Goal: Book appointment/travel/reservation

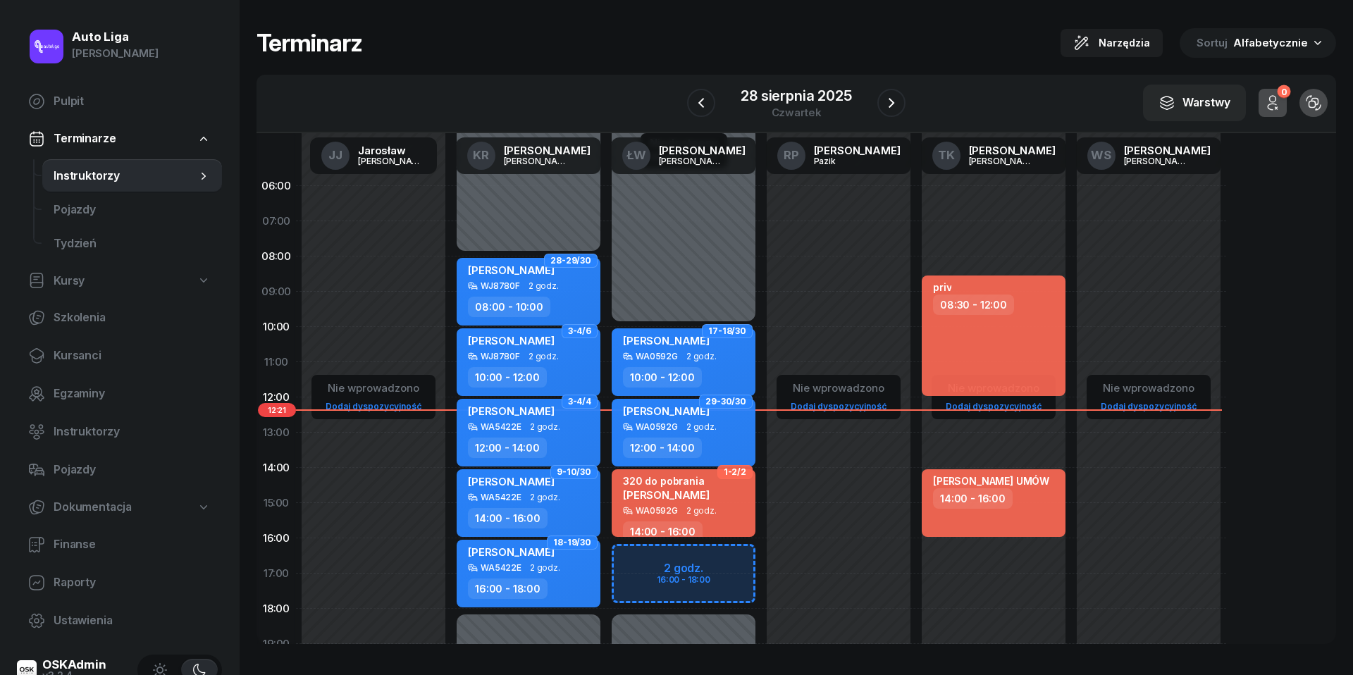
scroll to position [108, 0]
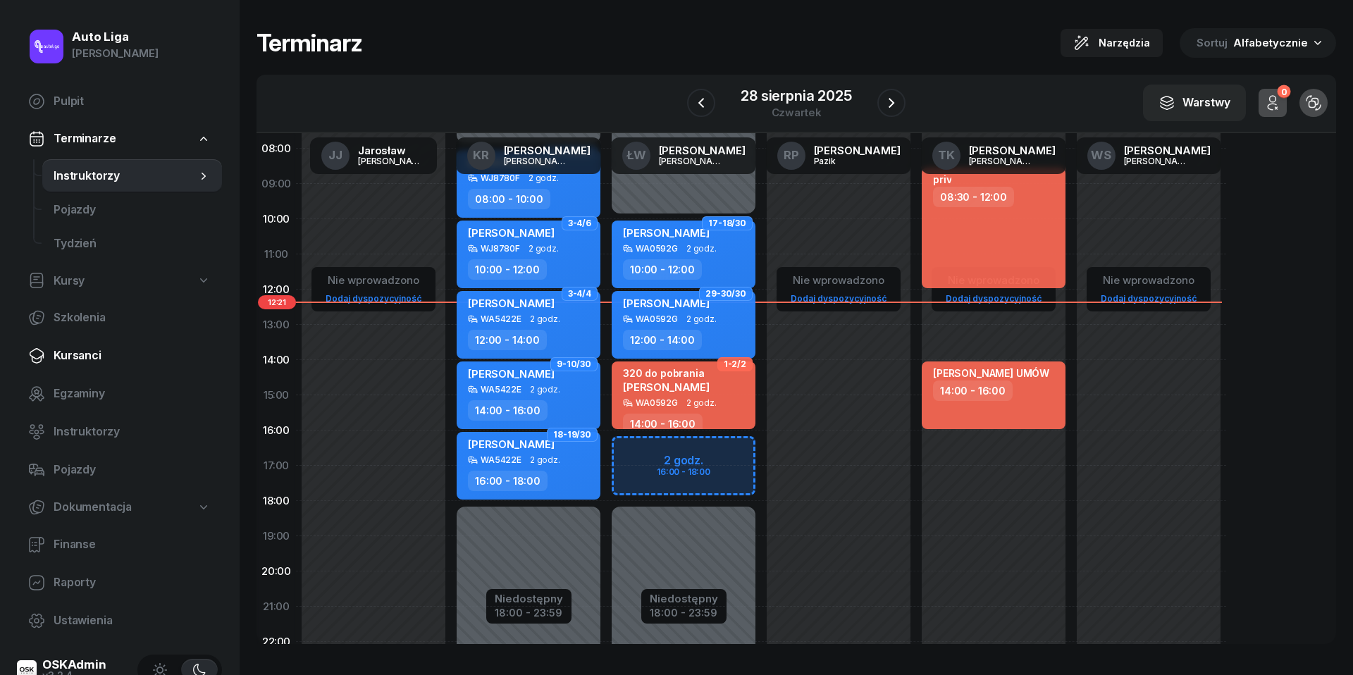
click at [85, 362] on span "Kursanci" at bounding box center [132, 356] width 157 height 18
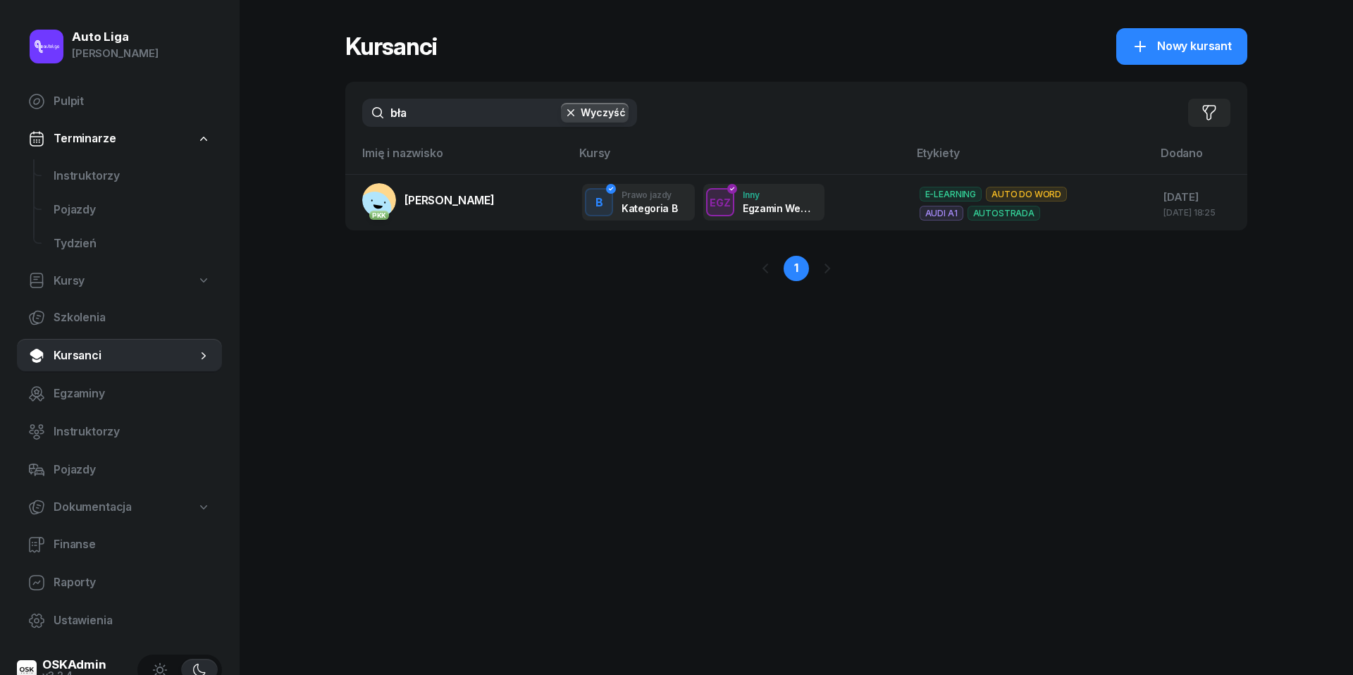
click at [452, 116] on input "bła" at bounding box center [499, 113] width 275 height 28
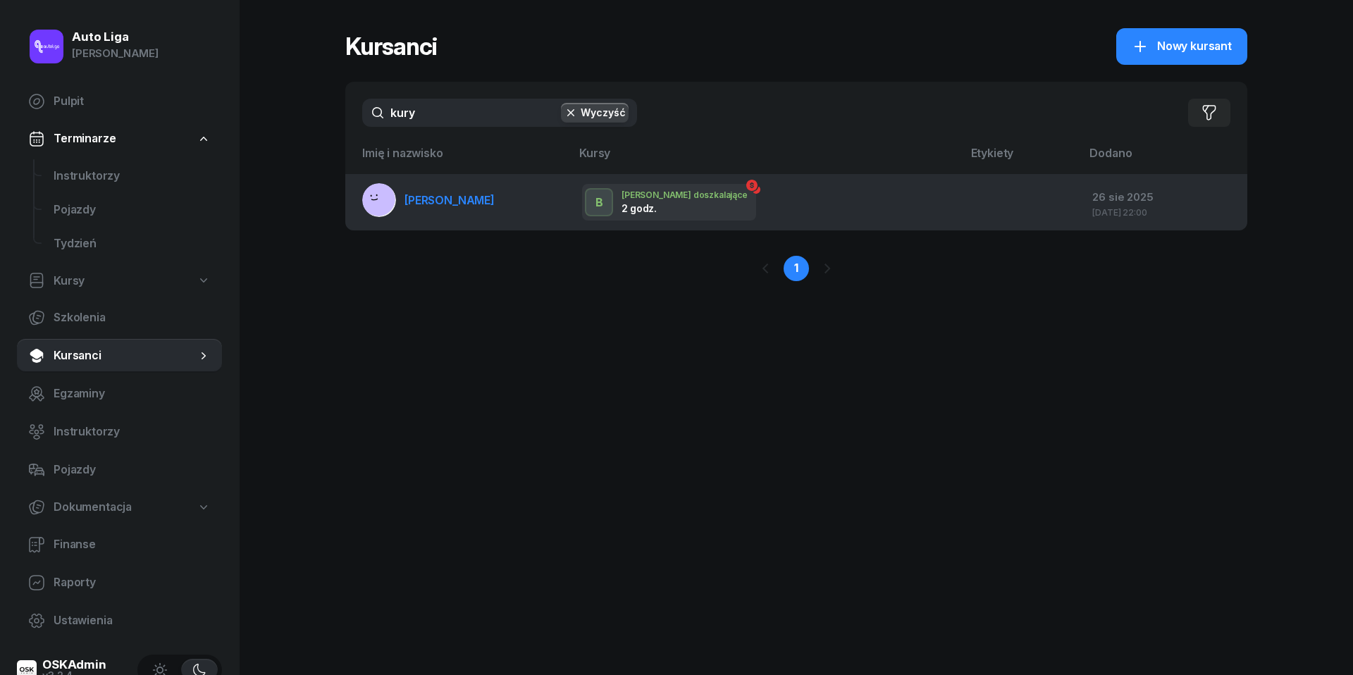
type input "kury"
click at [413, 198] on span "[PERSON_NAME]" at bounding box center [450, 200] width 90 height 14
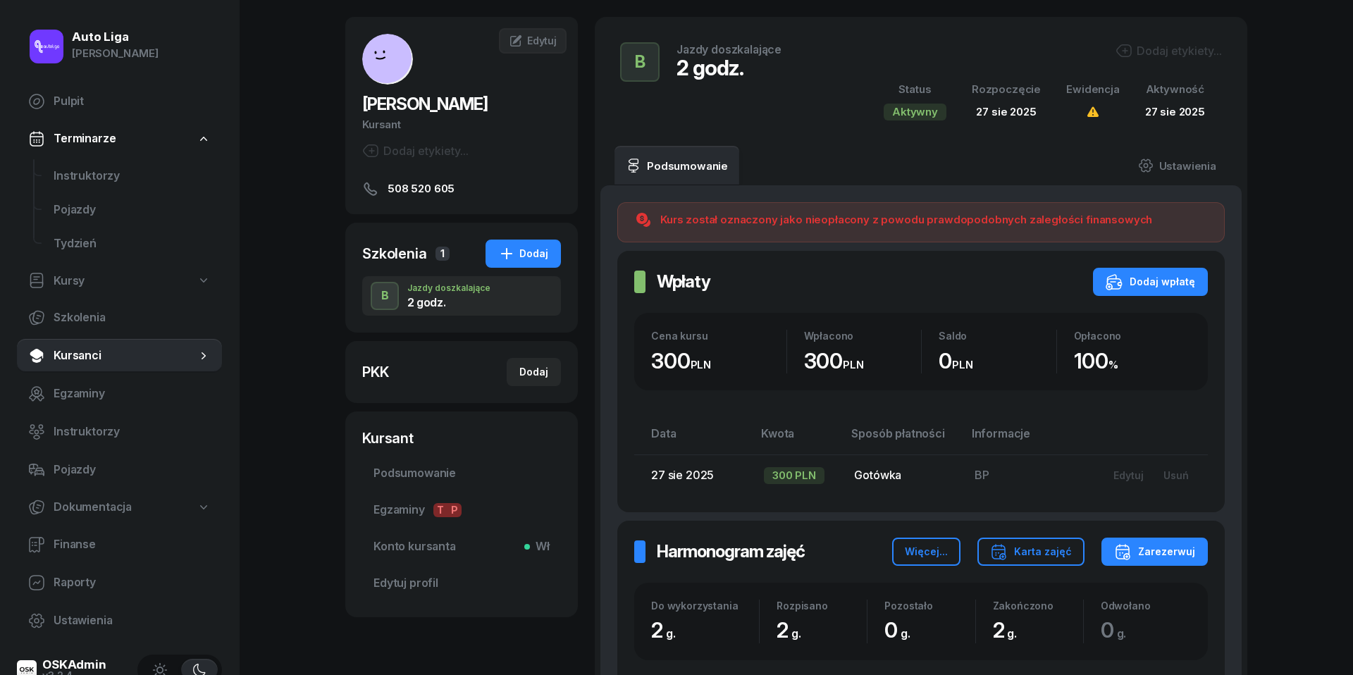
scroll to position [68, 0]
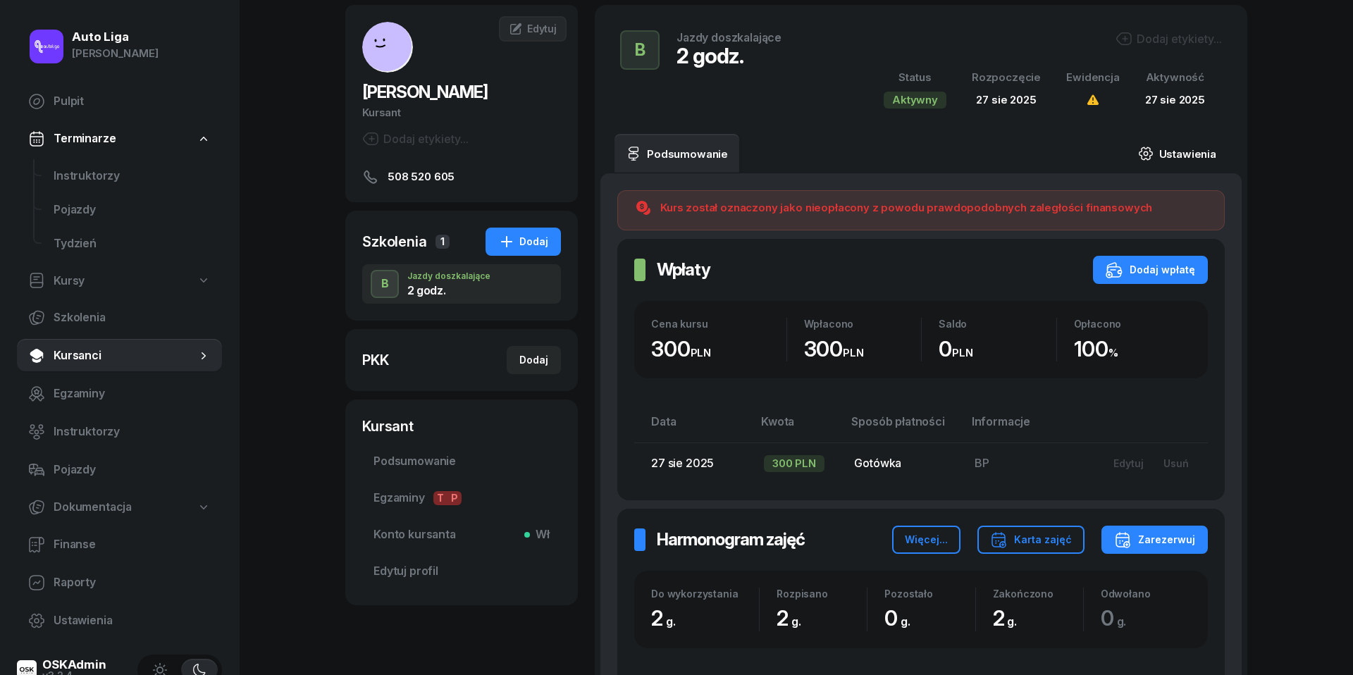
click at [1178, 154] on link "Ustawienia" at bounding box center [1177, 153] width 101 height 39
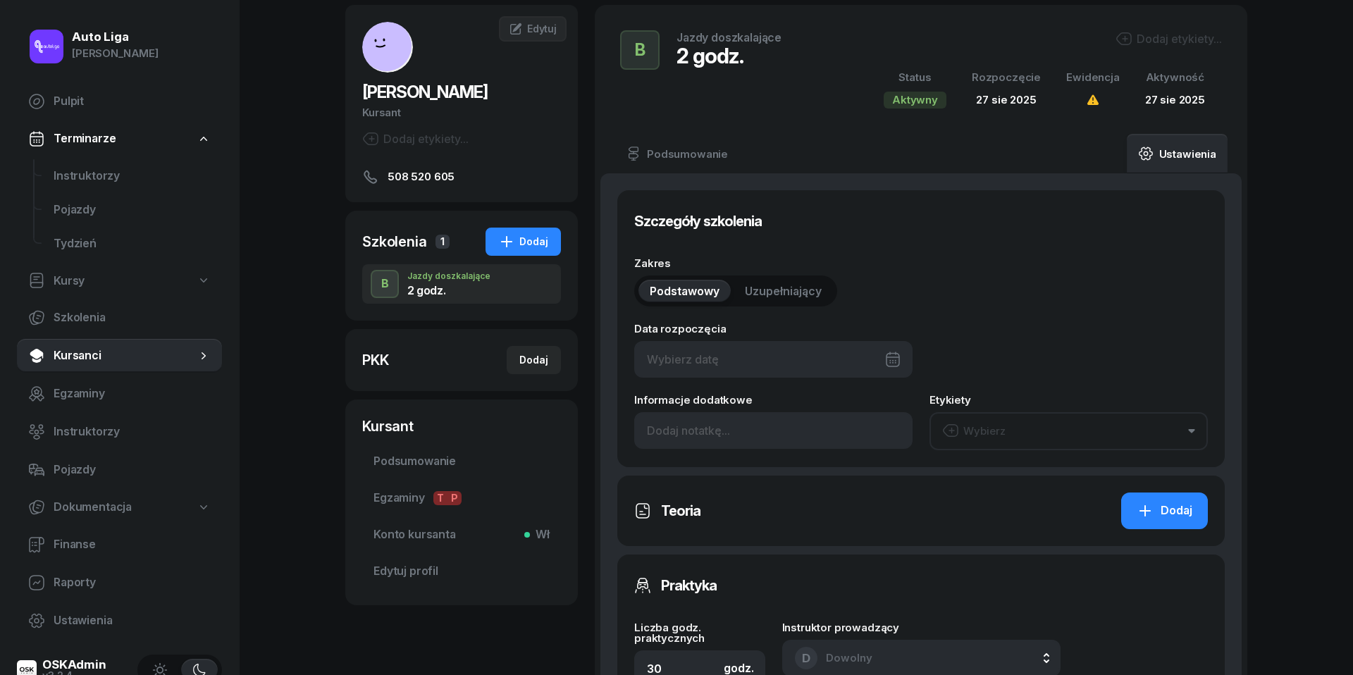
type input "[DATE]"
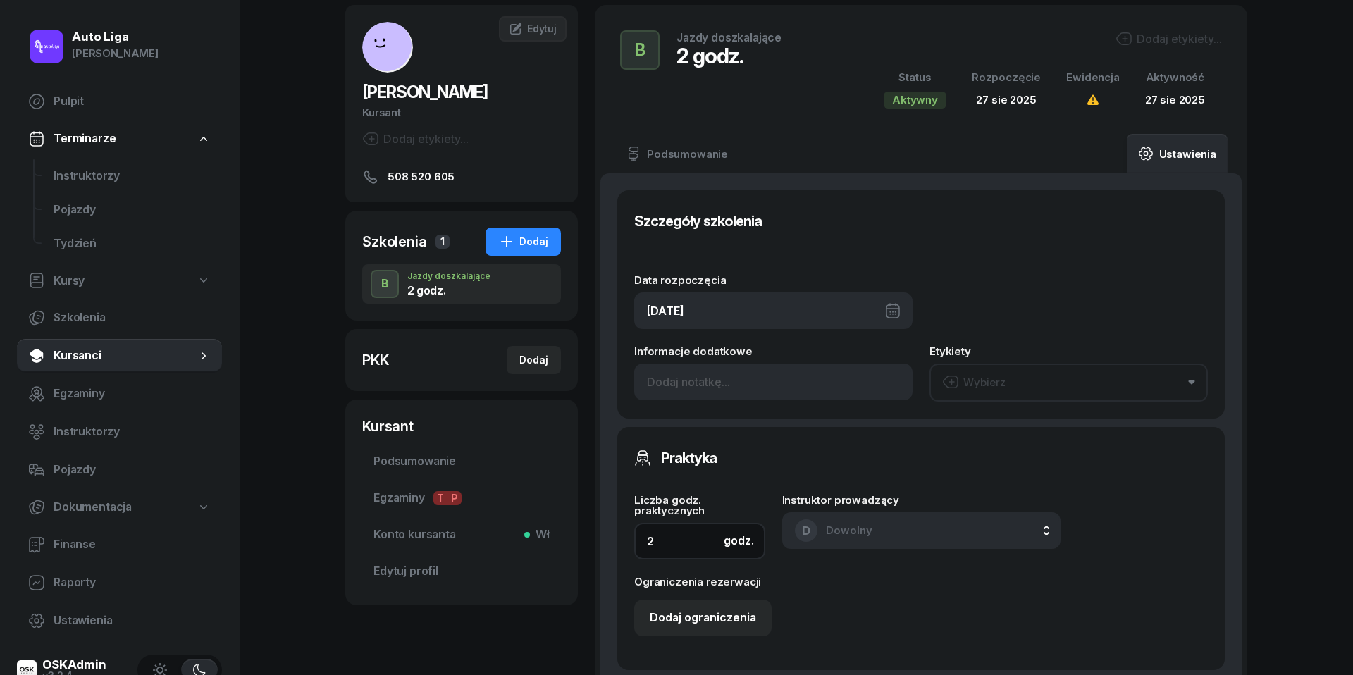
click at [692, 546] on input "2" at bounding box center [699, 541] width 131 height 37
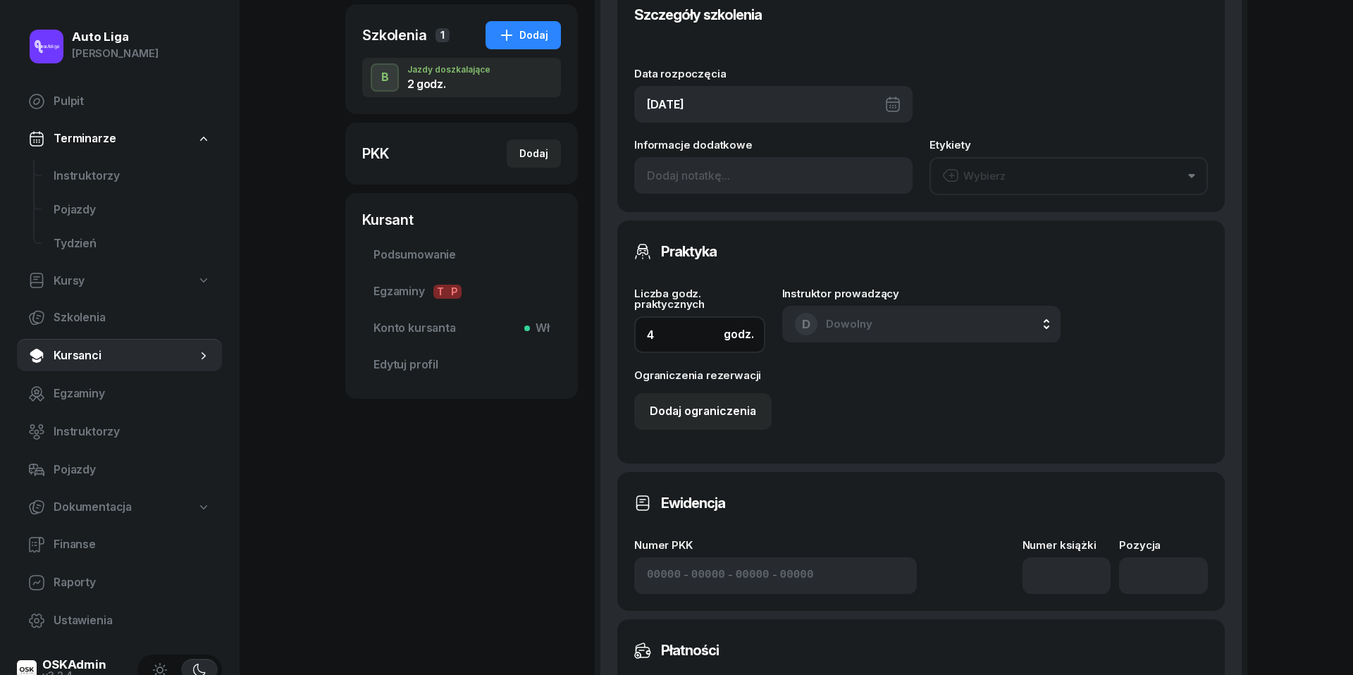
scroll to position [420, 0]
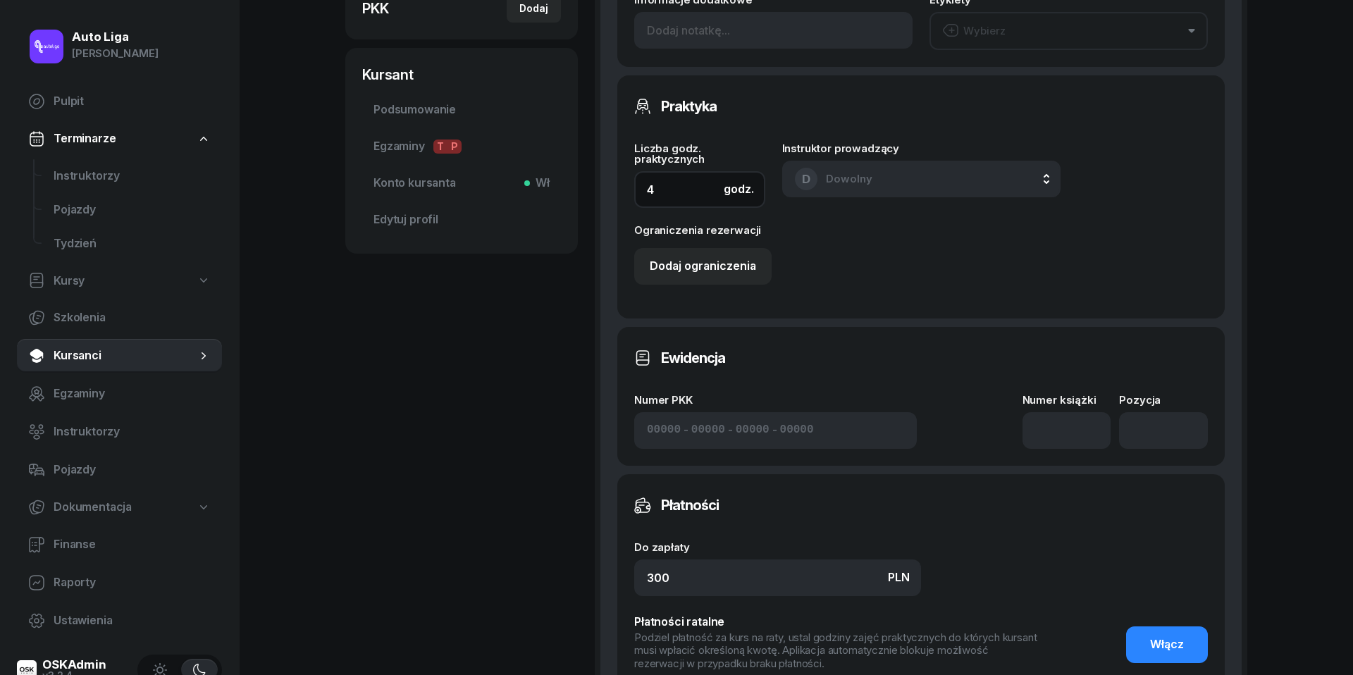
type input "4"
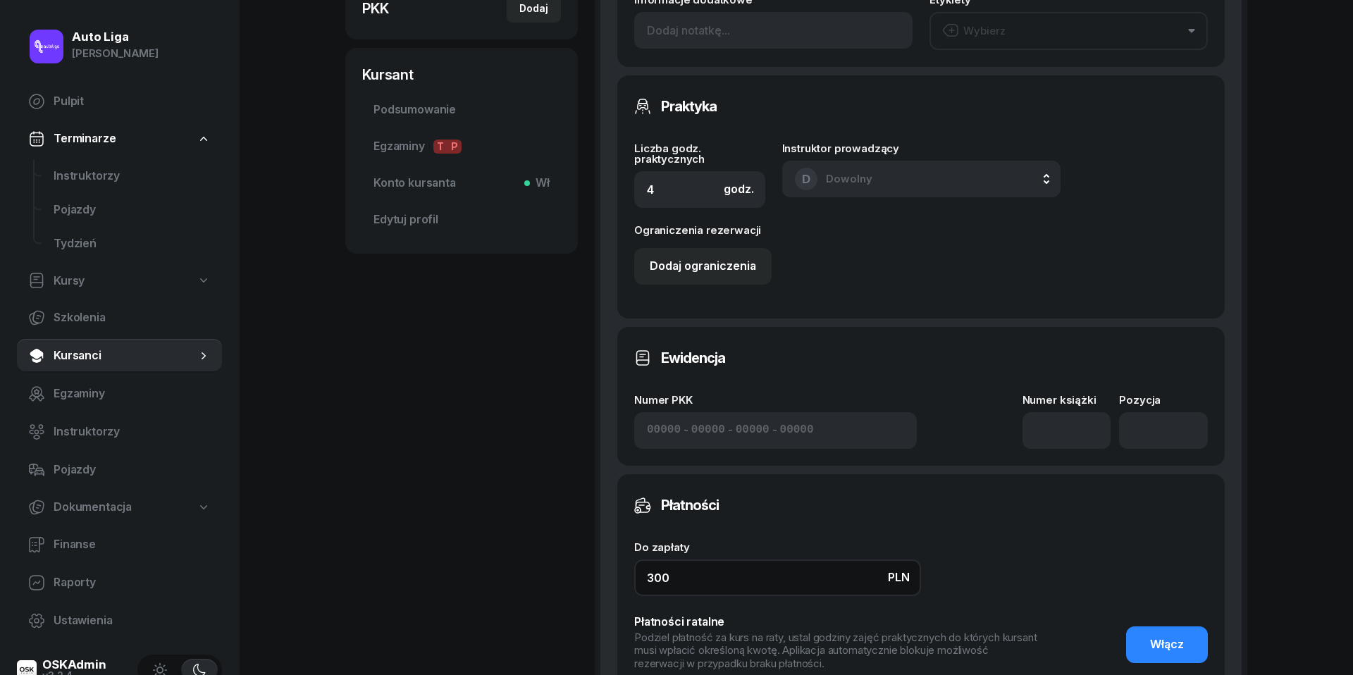
click at [739, 564] on input "300" at bounding box center [777, 578] width 287 height 37
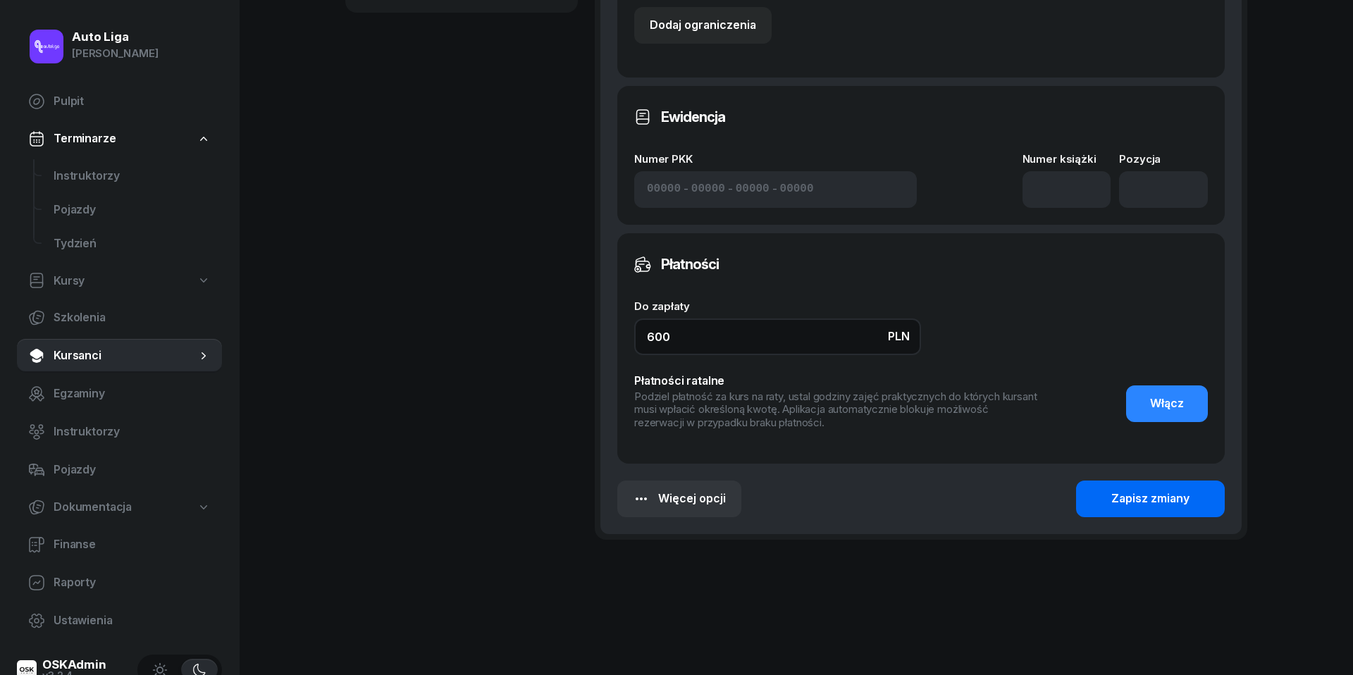
type input "600"
click at [1108, 503] on button "Zapisz zmiany" at bounding box center [1150, 499] width 149 height 37
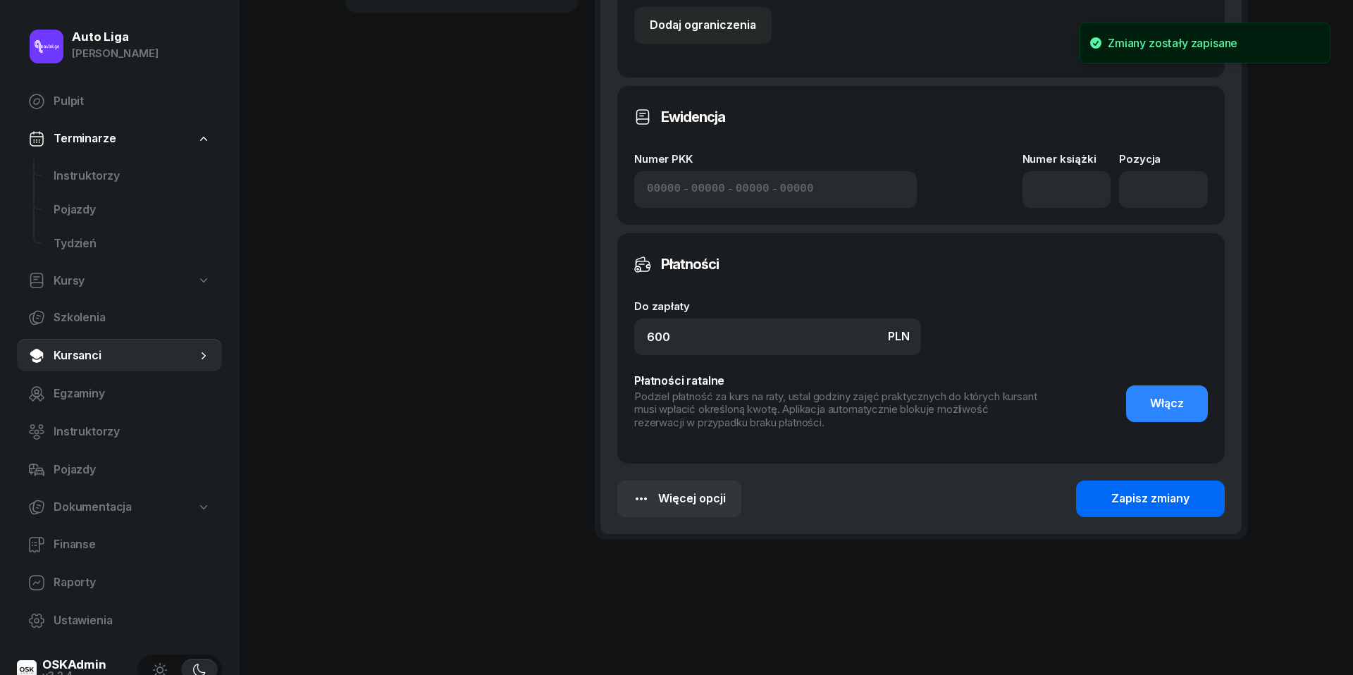
scroll to position [333, 0]
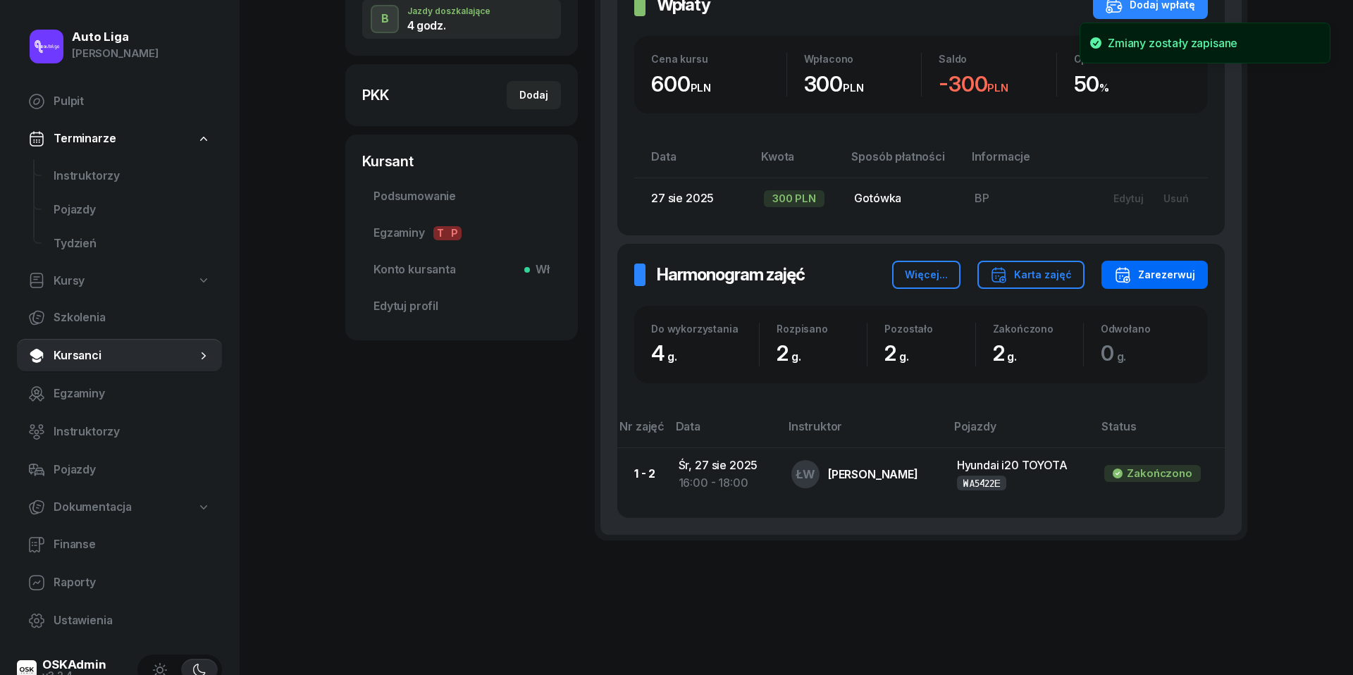
click at [1168, 278] on div "Zarezerwuj" at bounding box center [1154, 274] width 81 height 17
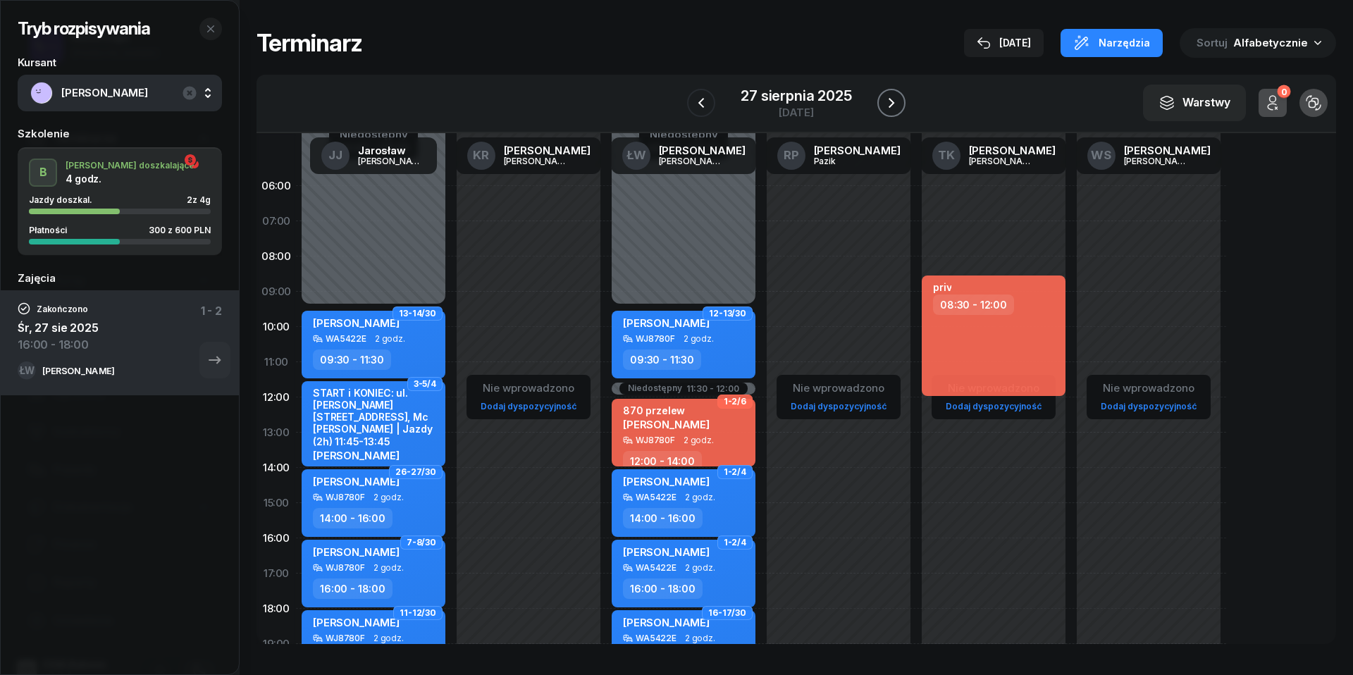
click at [888, 102] on icon "button" at bounding box center [891, 102] width 17 height 17
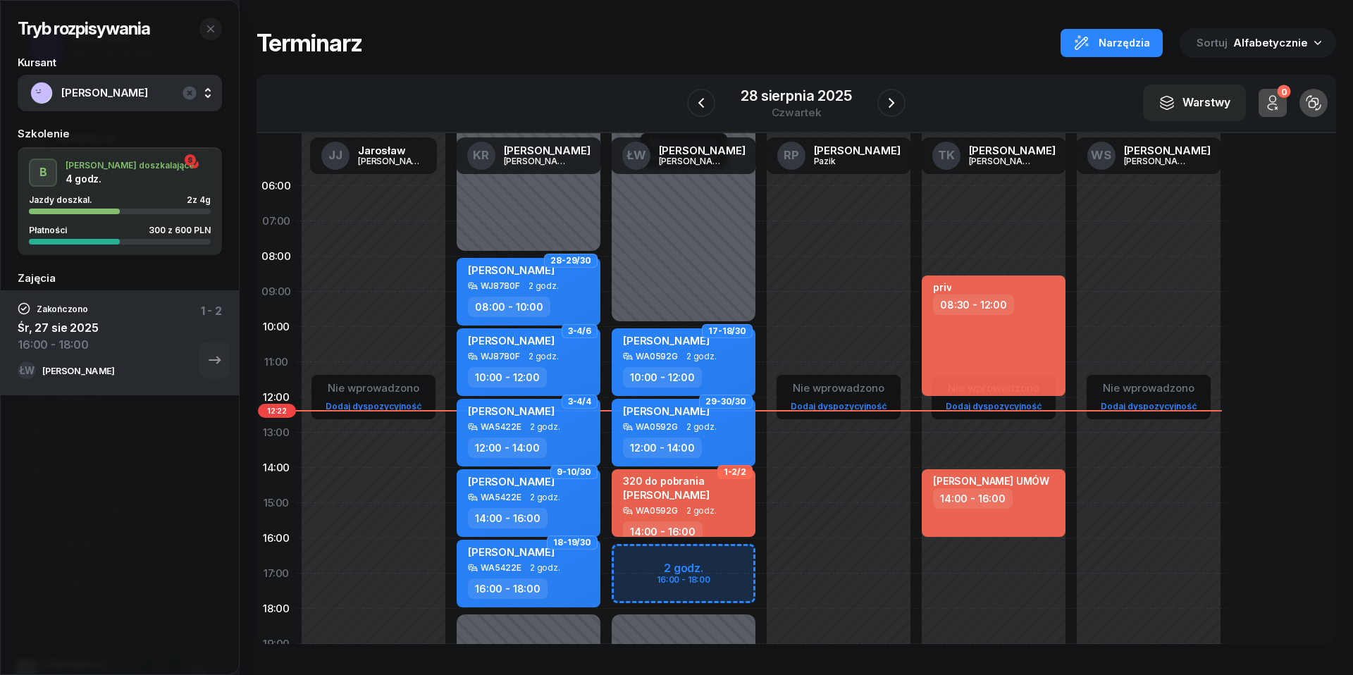
click at [761, 562] on div "Niedostępny 00:00 - 10:00 Niedostępny 18:00 - 23:59 2 godz. 16:00 - 18:00 17-18…" at bounding box center [838, 503] width 155 height 670
select select "16"
select select "18"
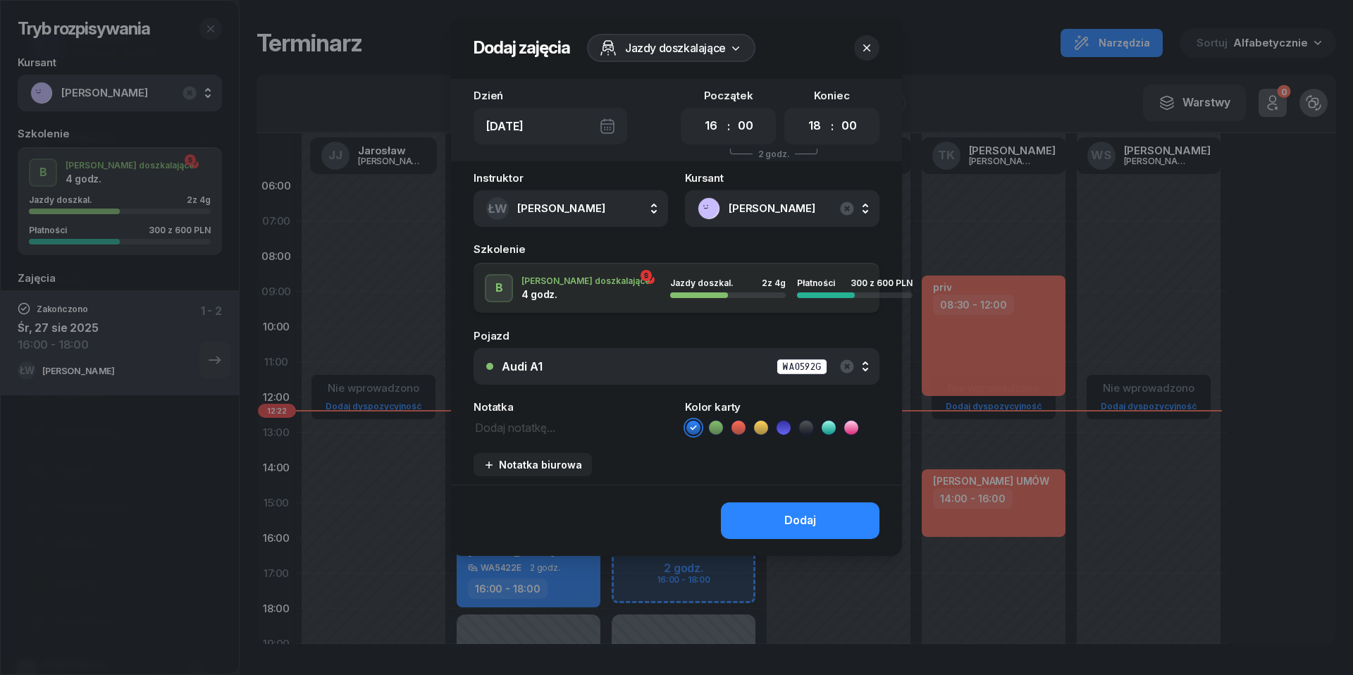
click at [548, 364] on div "Audi A1 WA0592G" at bounding box center [684, 367] width 365 height 18
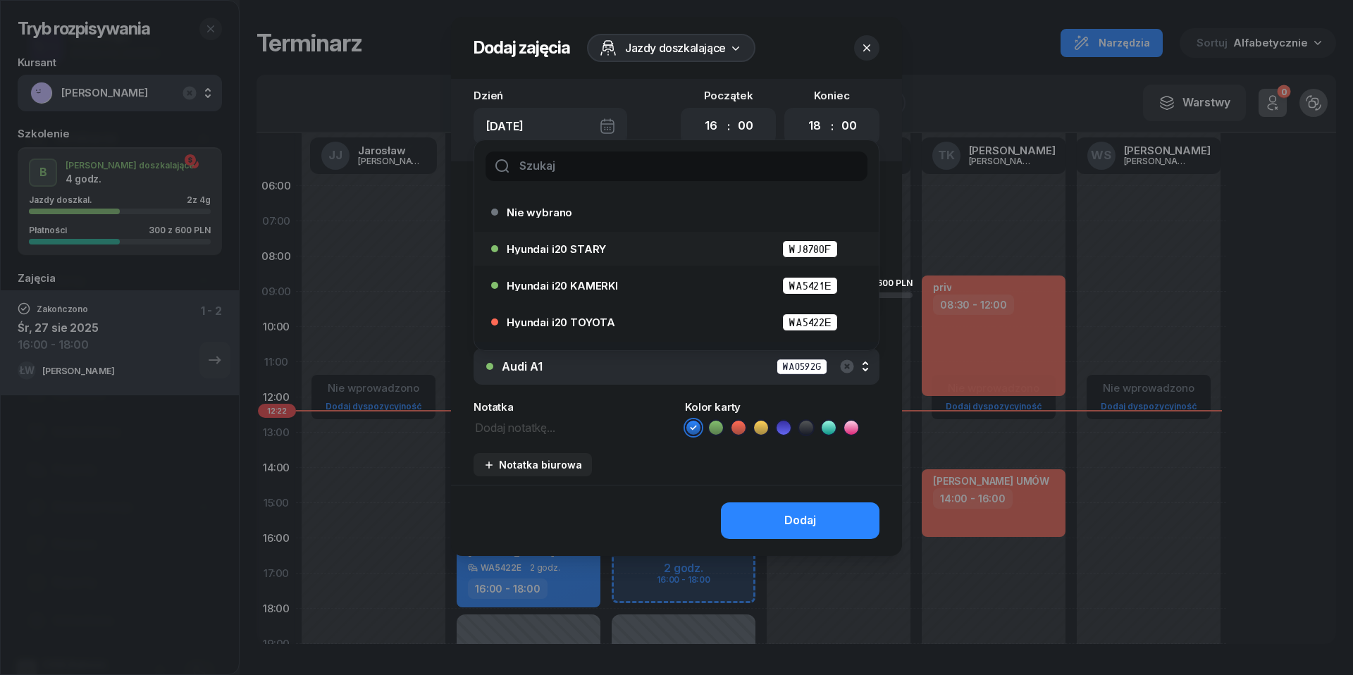
click at [542, 241] on div "Hyundai i20 STARY WJ8780F" at bounding box center [680, 249] width 347 height 18
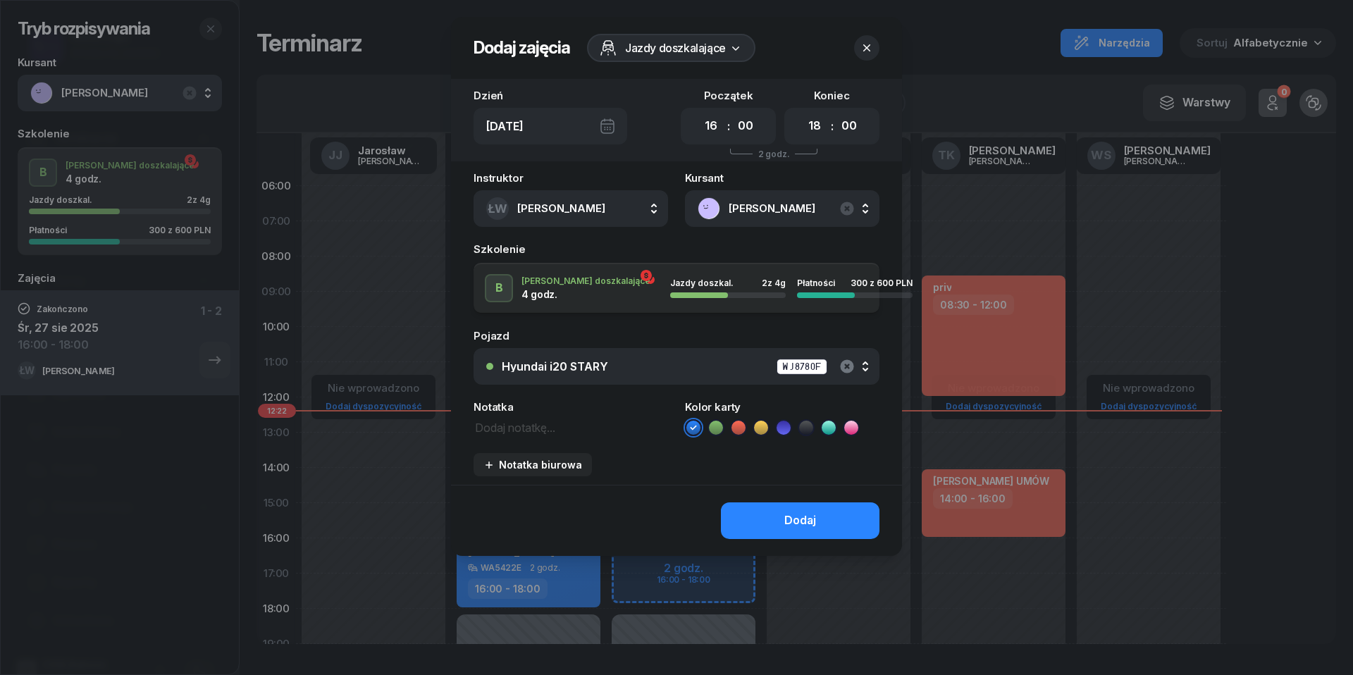
click at [846, 364] on icon "button" at bounding box center [847, 366] width 17 height 17
click at [526, 423] on textarea at bounding box center [571, 427] width 195 height 18
type textarea "s"
type textarea "SUZUKI | 300 do pobrania"
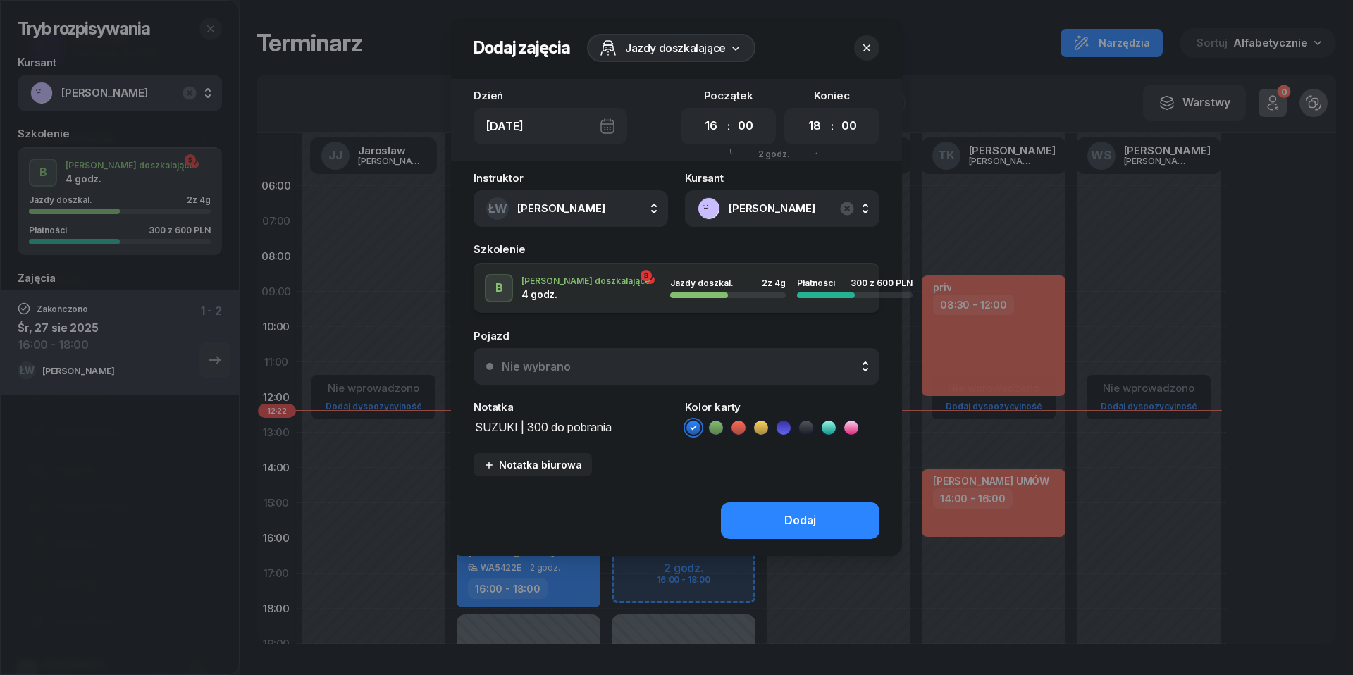
click at [740, 424] on icon at bounding box center [739, 428] width 14 height 14
click at [837, 530] on button "Dodaj" at bounding box center [800, 521] width 159 height 37
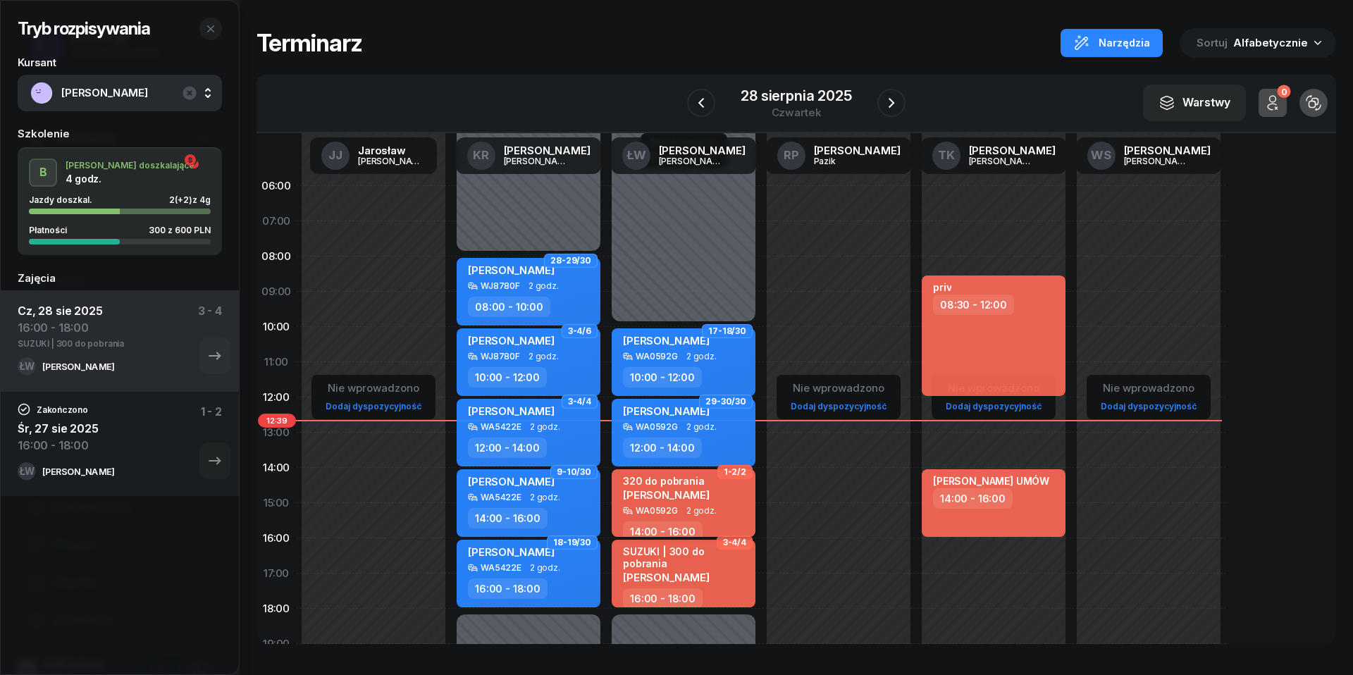
click at [647, 497] on span "[PERSON_NAME]" at bounding box center [666, 494] width 87 height 13
select select "14"
select select "16"
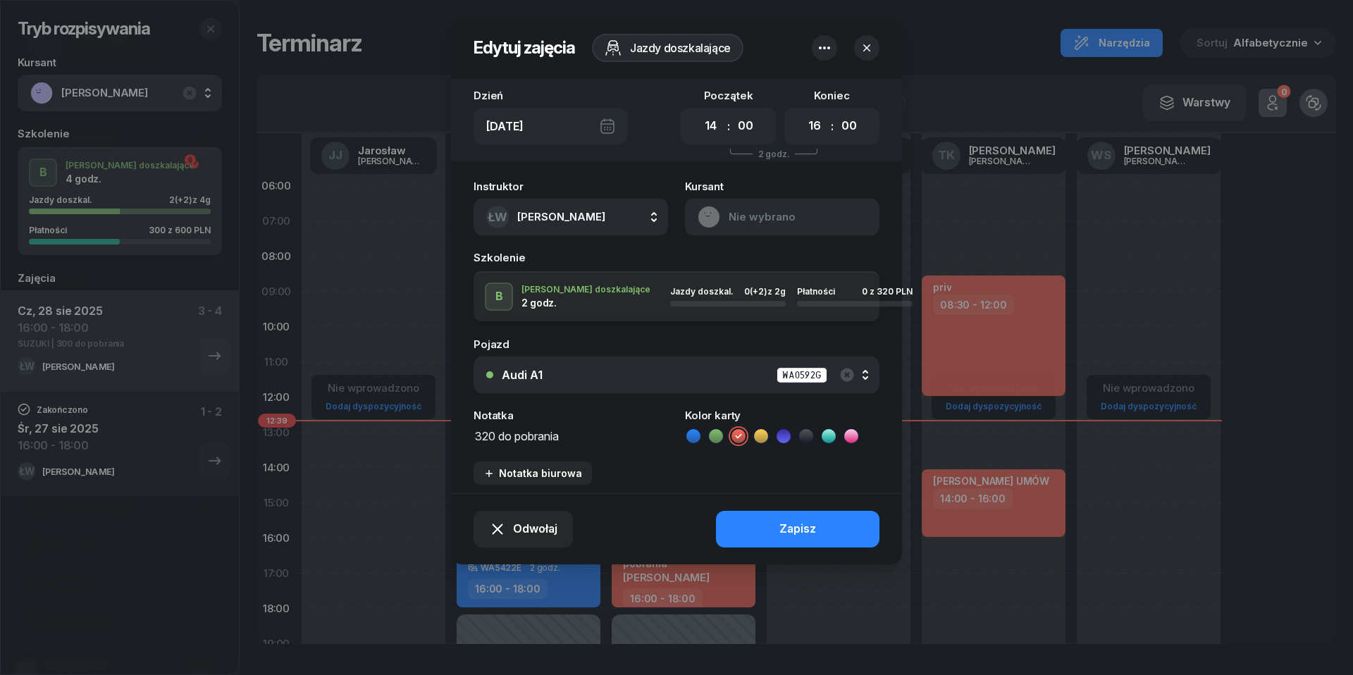
click at [830, 48] on icon "button" at bounding box center [824, 47] width 17 height 17
click at [818, 94] on link "Usuń" at bounding box center [817, 91] width 185 height 35
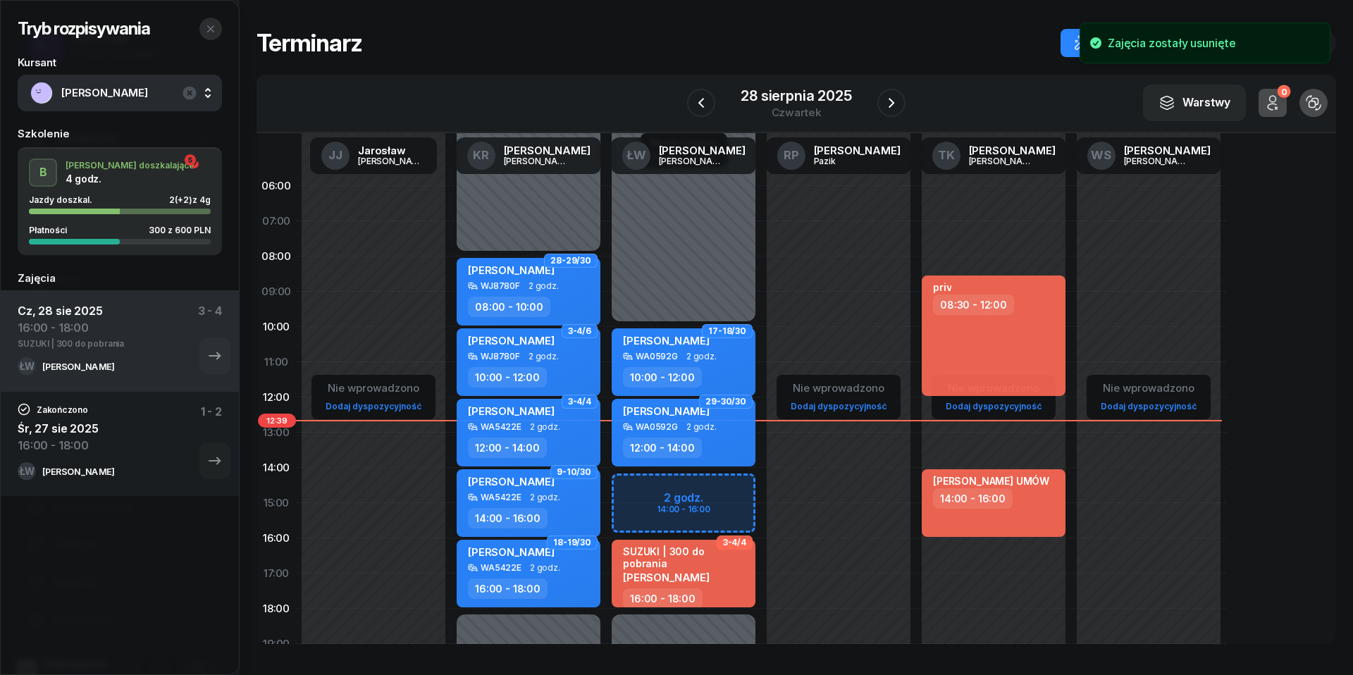
click at [210, 28] on icon "button" at bounding box center [210, 28] width 11 height 11
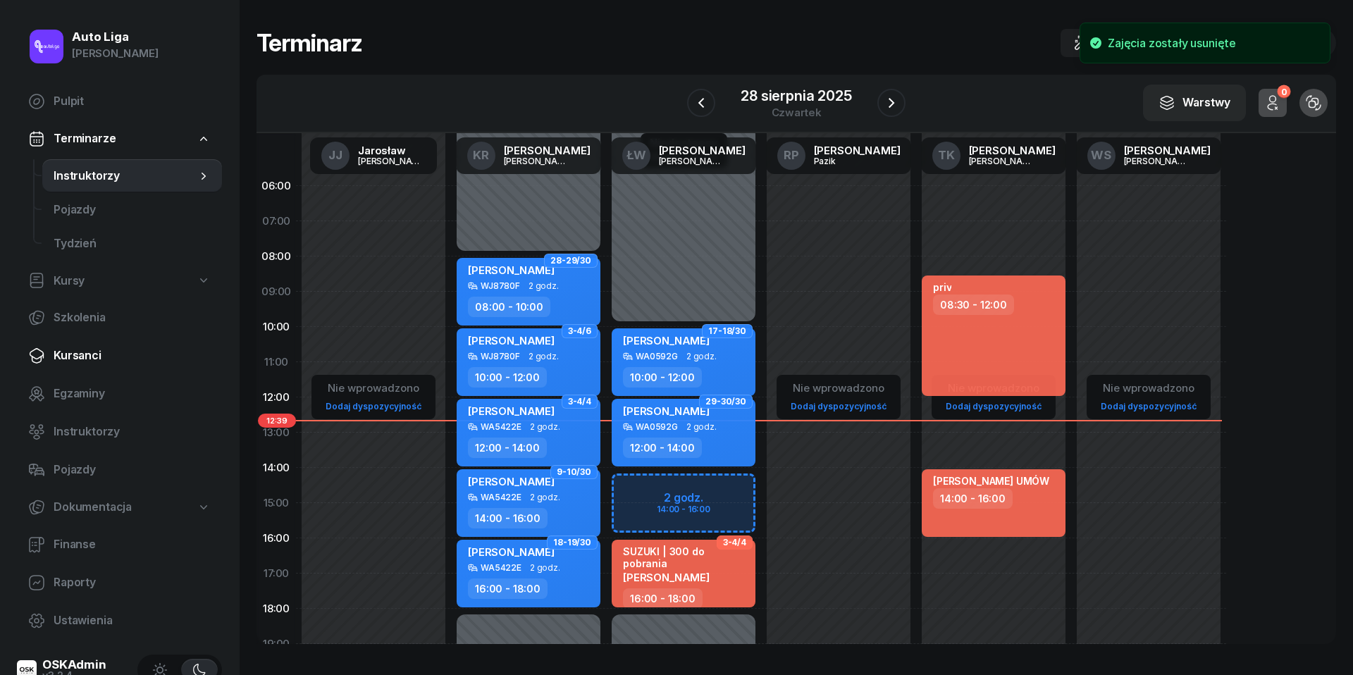
click at [101, 357] on span "Kursanci" at bounding box center [132, 356] width 157 height 18
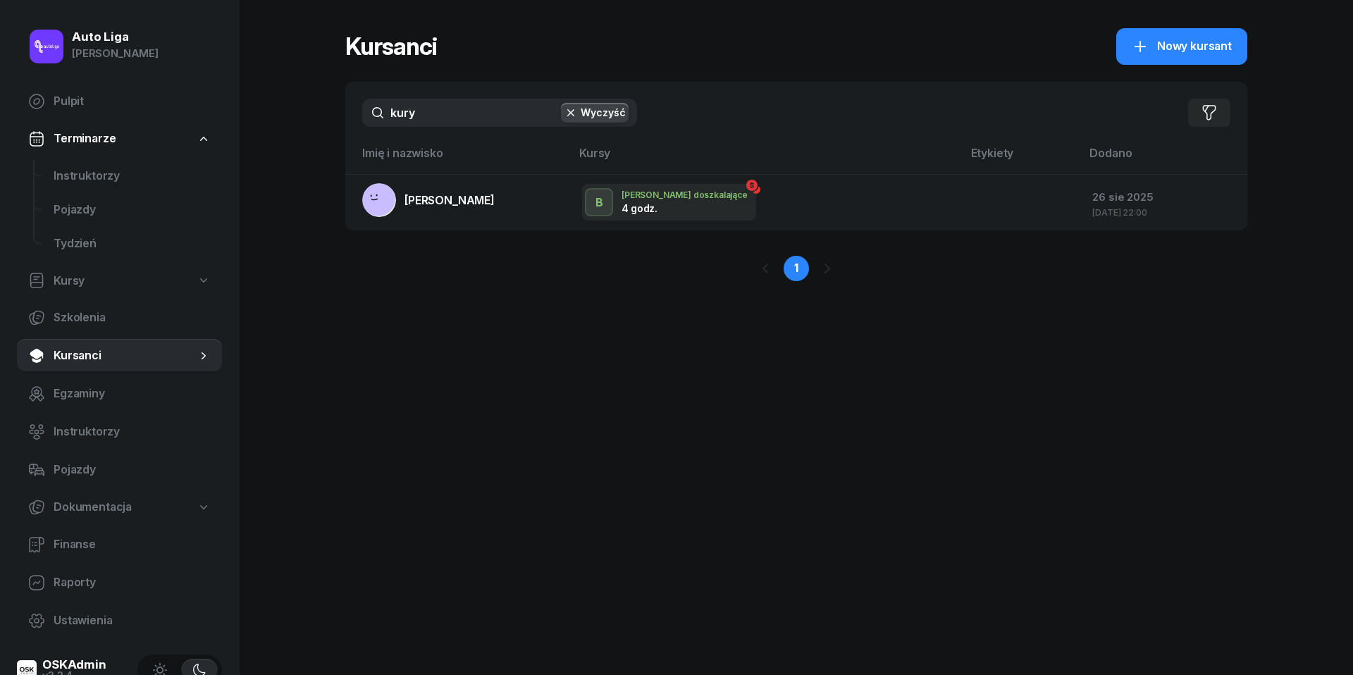
click at [444, 119] on input "kury" at bounding box center [499, 113] width 275 height 28
type input "gule"
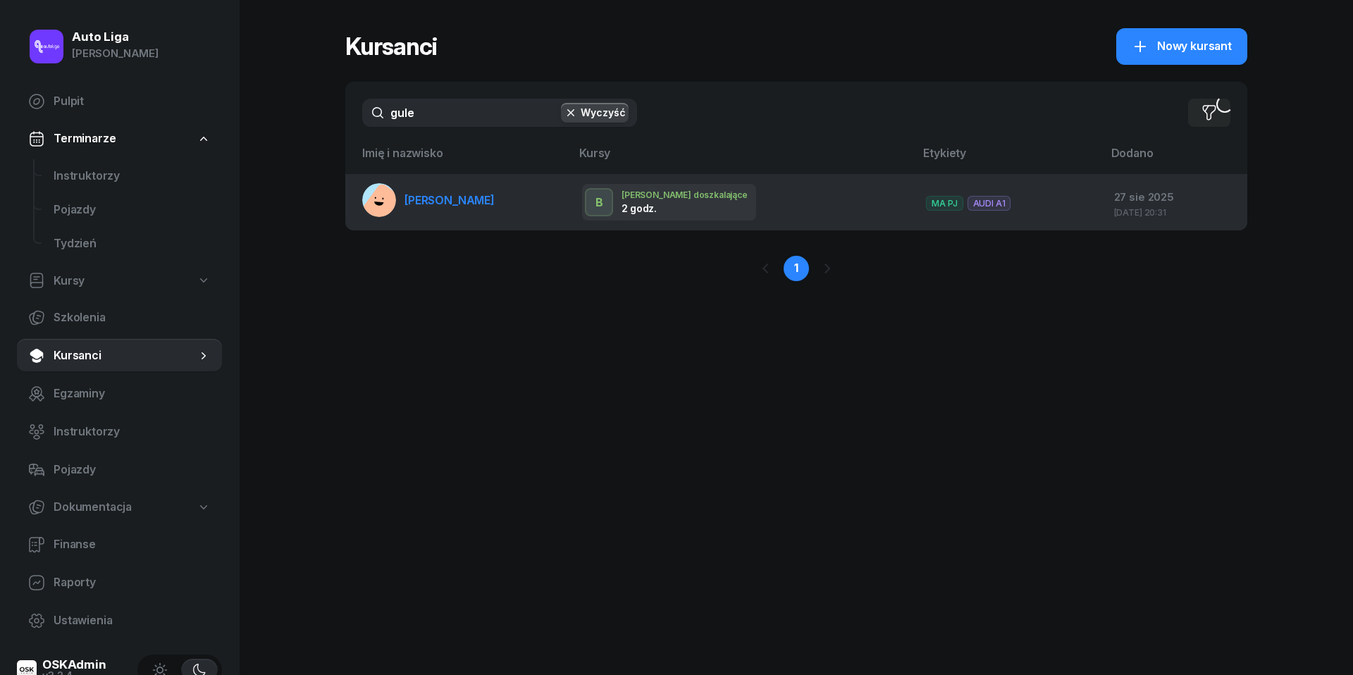
drag, startPoint x: 444, startPoint y: 119, endPoint x: 426, endPoint y: 201, distance: 83.8
click at [426, 201] on span "[PERSON_NAME]" at bounding box center [450, 200] width 90 height 14
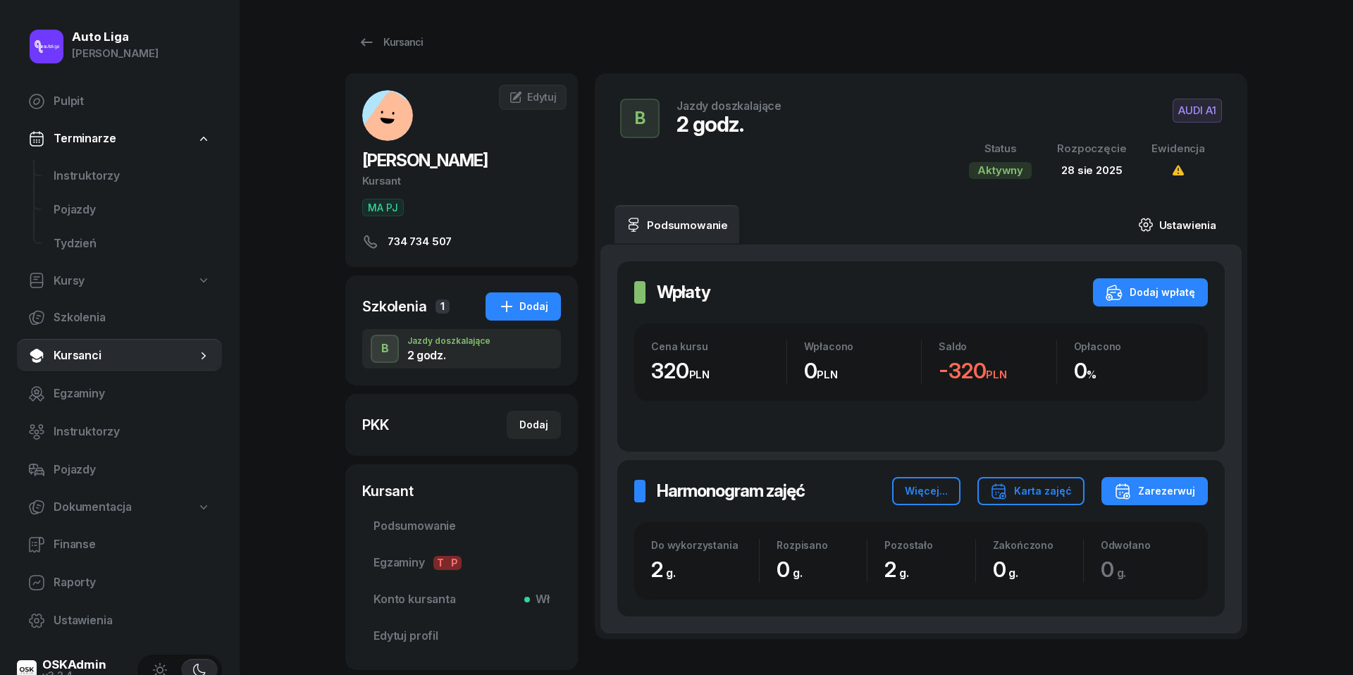
click at [1177, 226] on link "Ustawienia" at bounding box center [1177, 224] width 101 height 39
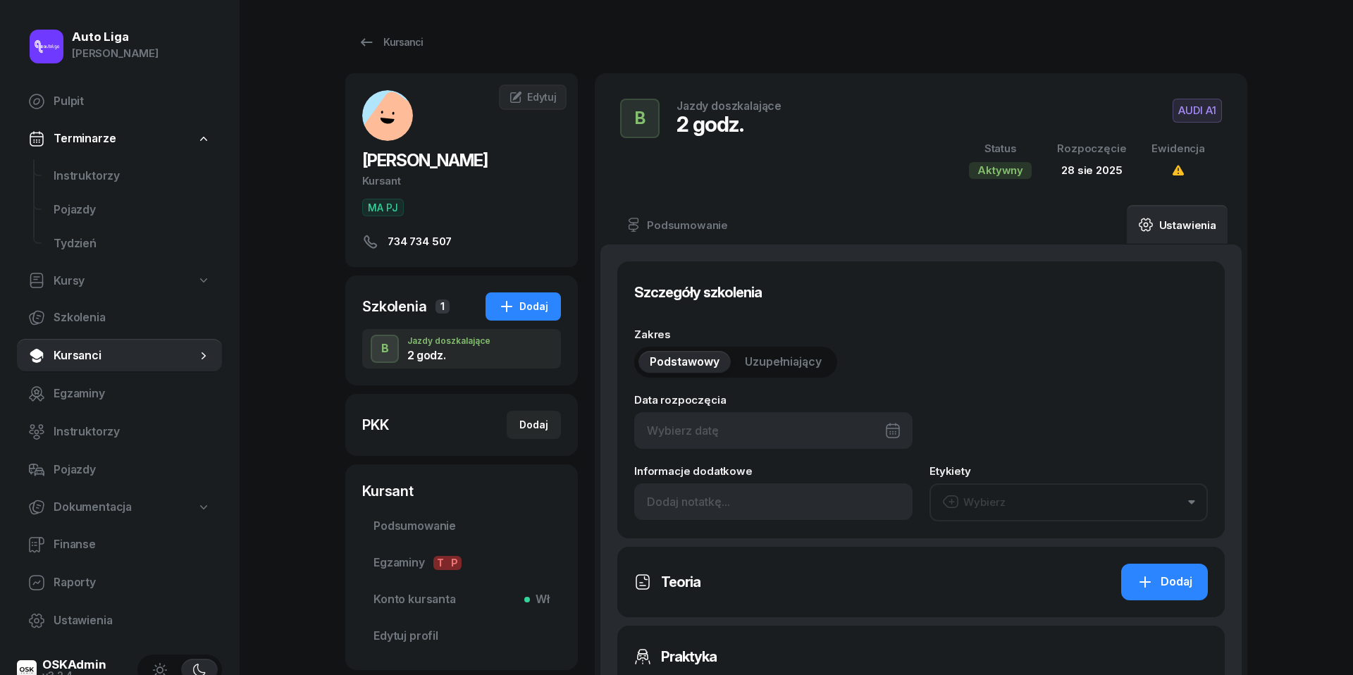
type input "[DATE]"
type input "2"
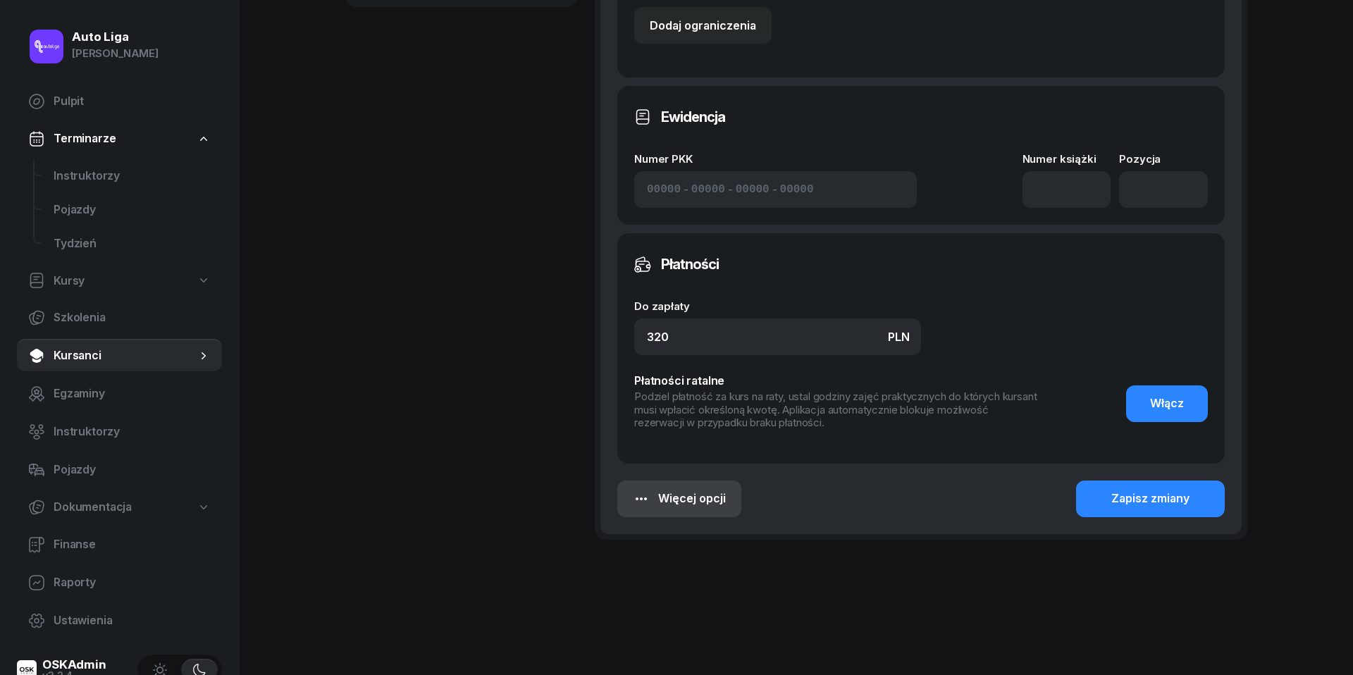
scroll to position [663, 0]
click at [699, 491] on div "Więcej opcji" at bounding box center [679, 500] width 93 height 18
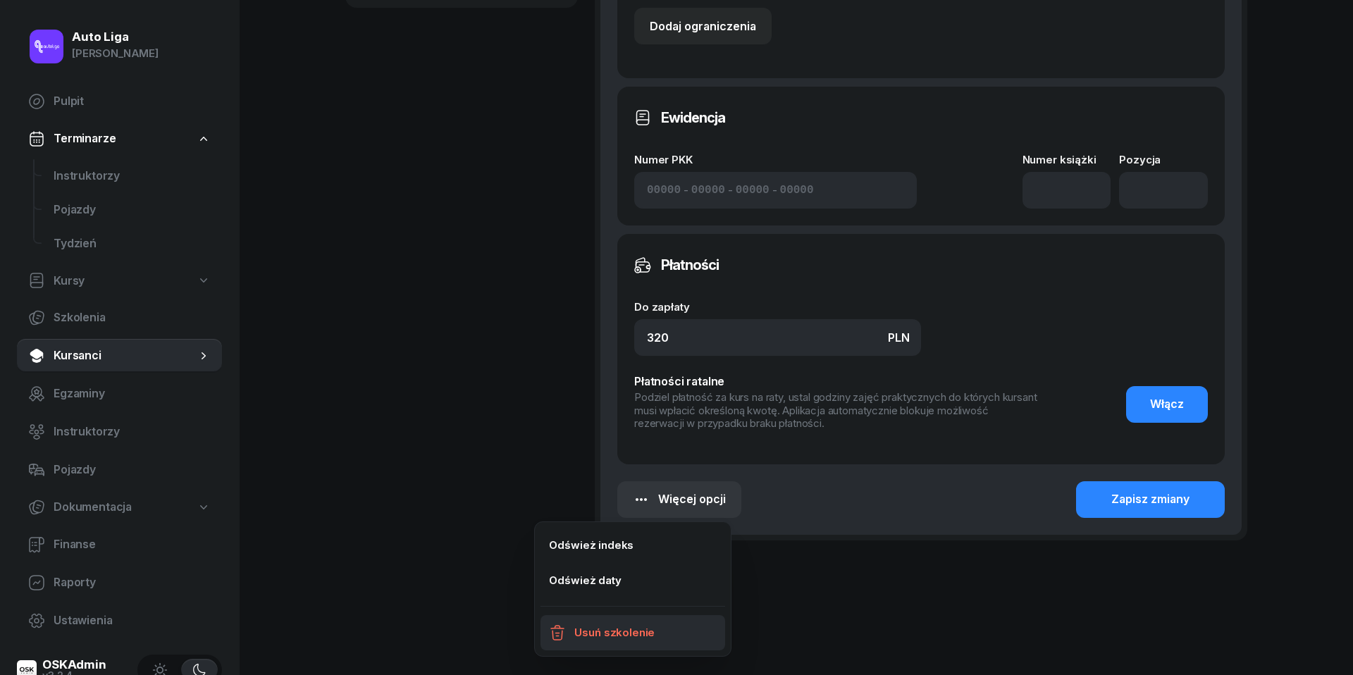
click at [593, 629] on div "Usuń szkolenie" at bounding box center [614, 633] width 80 height 18
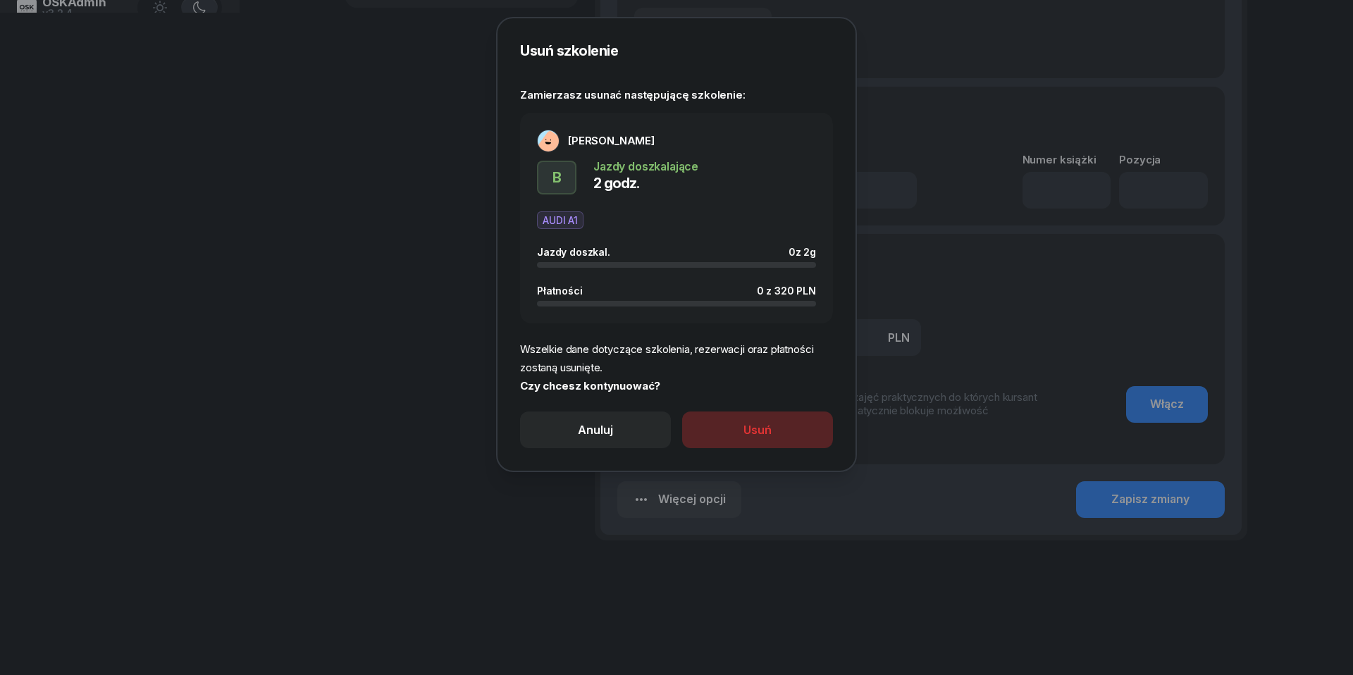
click at [765, 438] on button "Usuń" at bounding box center [757, 430] width 151 height 37
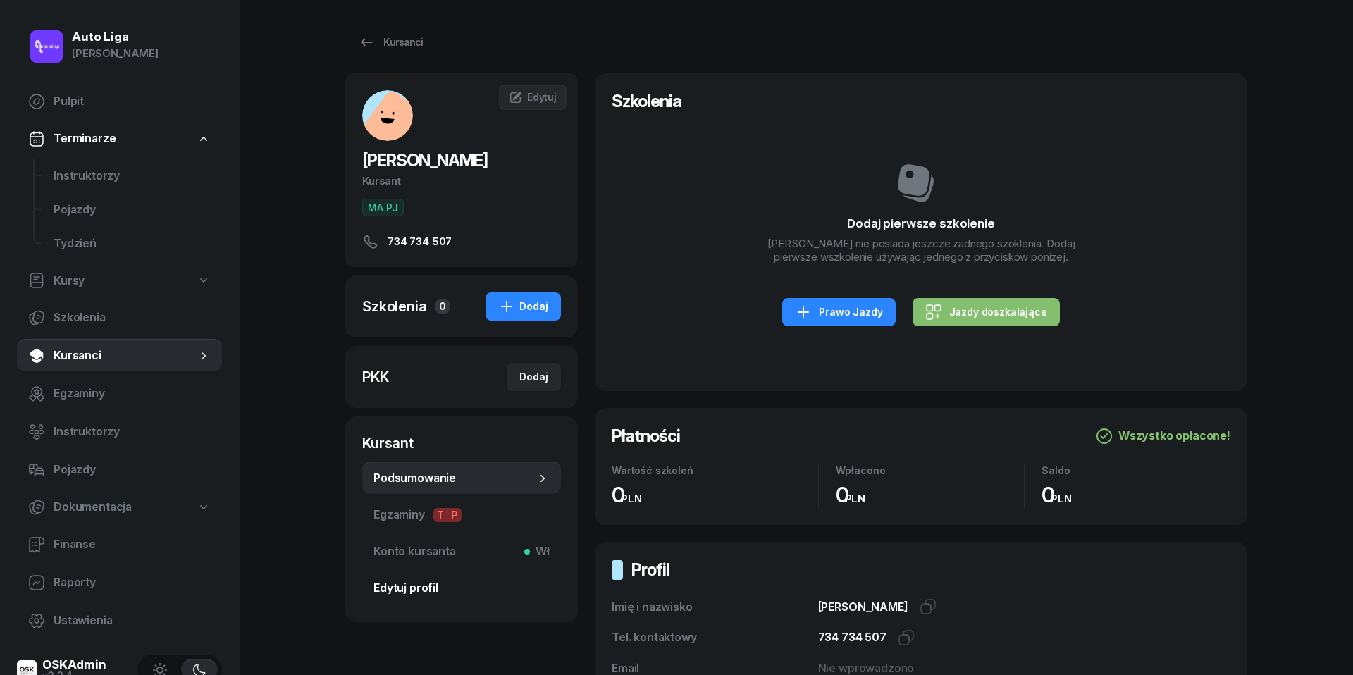
click at [423, 586] on span "Edytuj profil" at bounding box center [462, 588] width 176 height 18
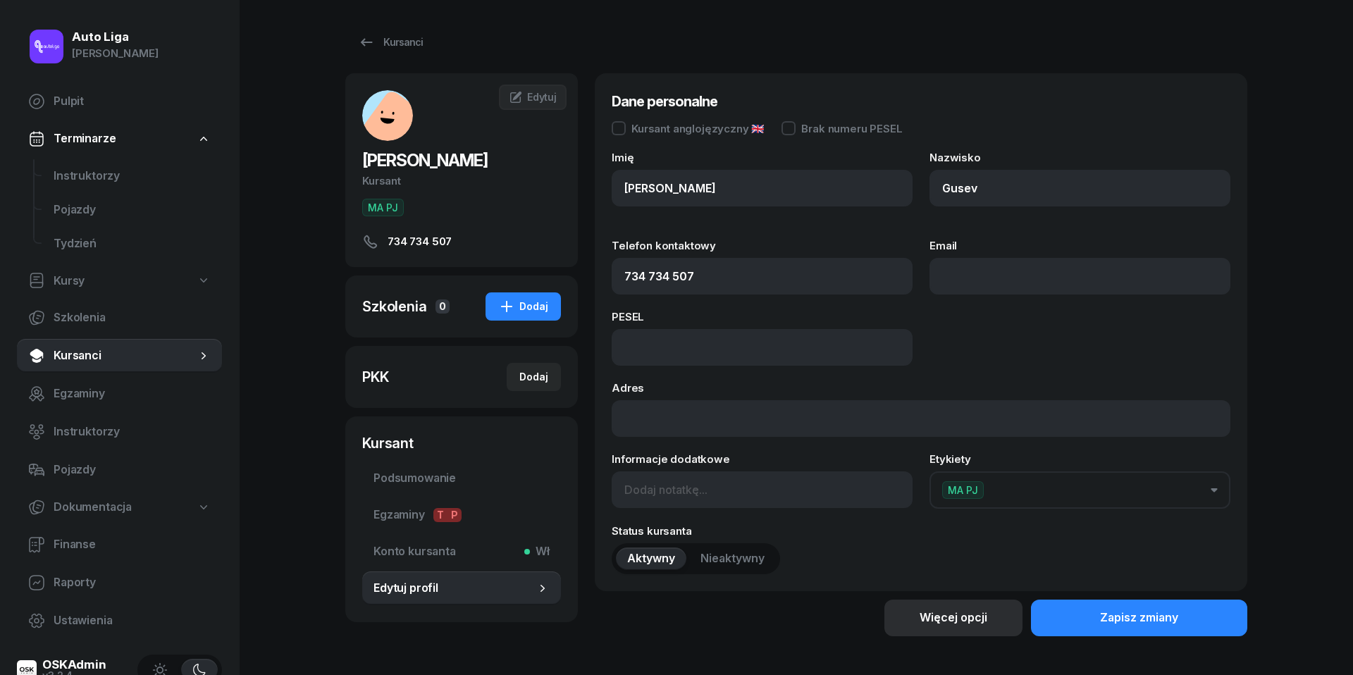
click at [961, 617] on div "Więcej opcji" at bounding box center [954, 618] width 68 height 18
click at [904, 558] on div "Usuń kursanta" at bounding box center [905, 567] width 74 height 18
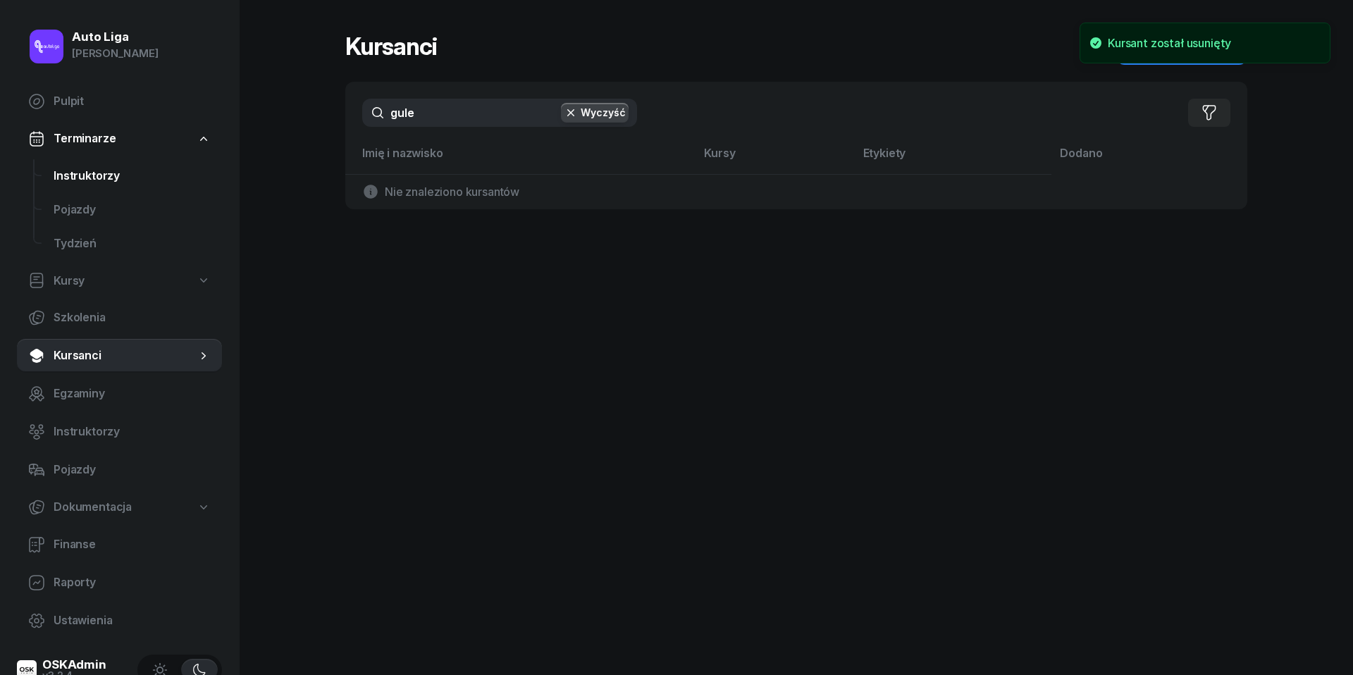
click at [101, 173] on span "Instruktorzy" at bounding box center [132, 176] width 157 height 18
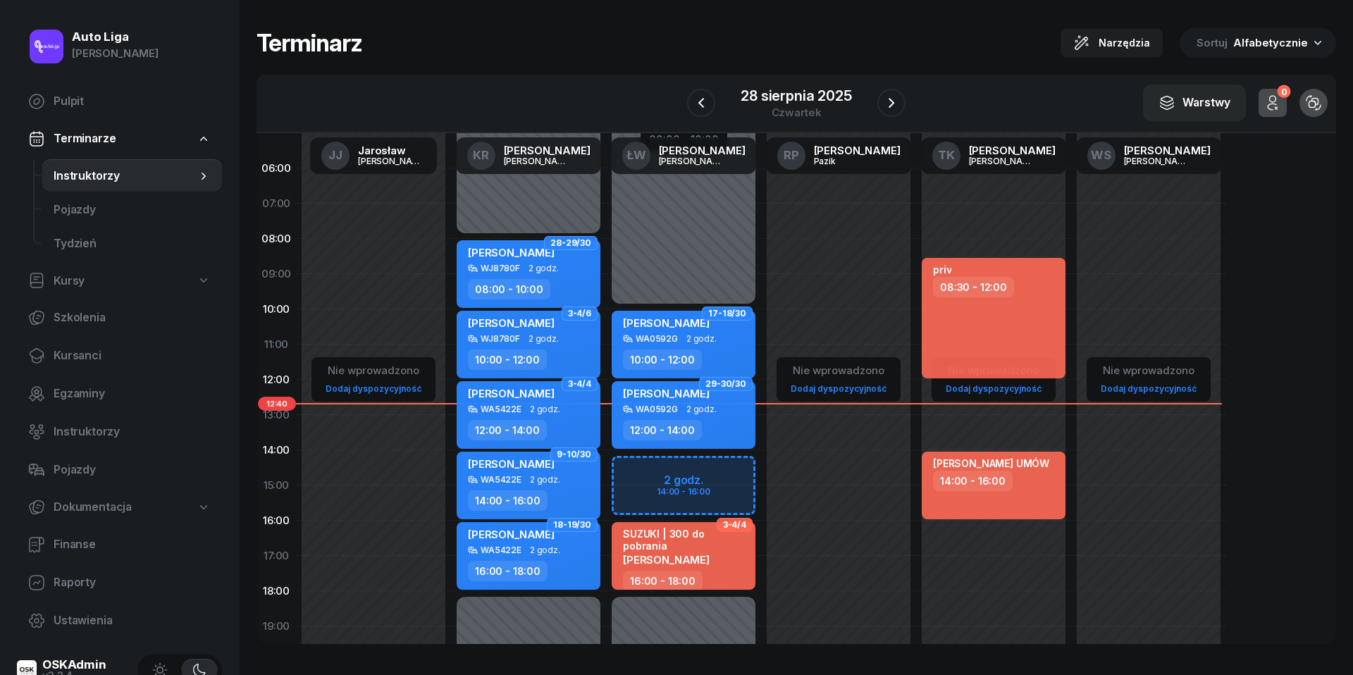
scroll to position [23, 0]
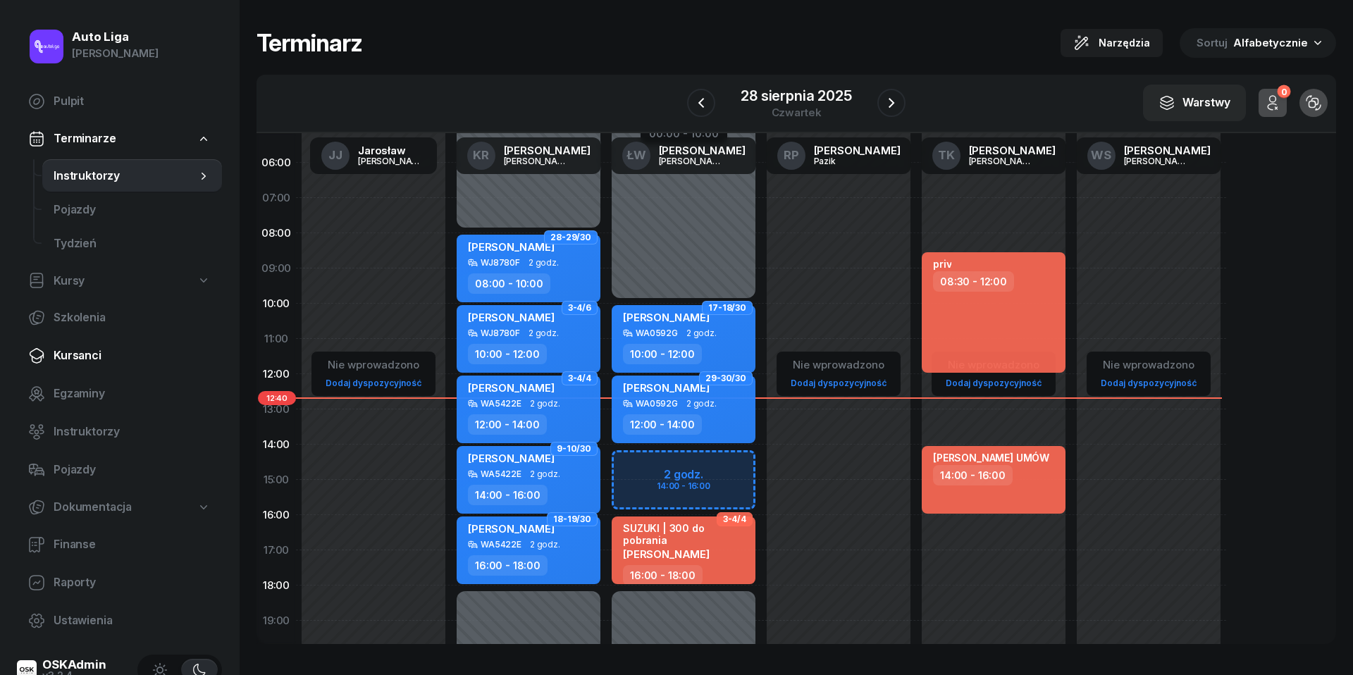
click at [63, 356] on span "Kursanci" at bounding box center [132, 356] width 157 height 18
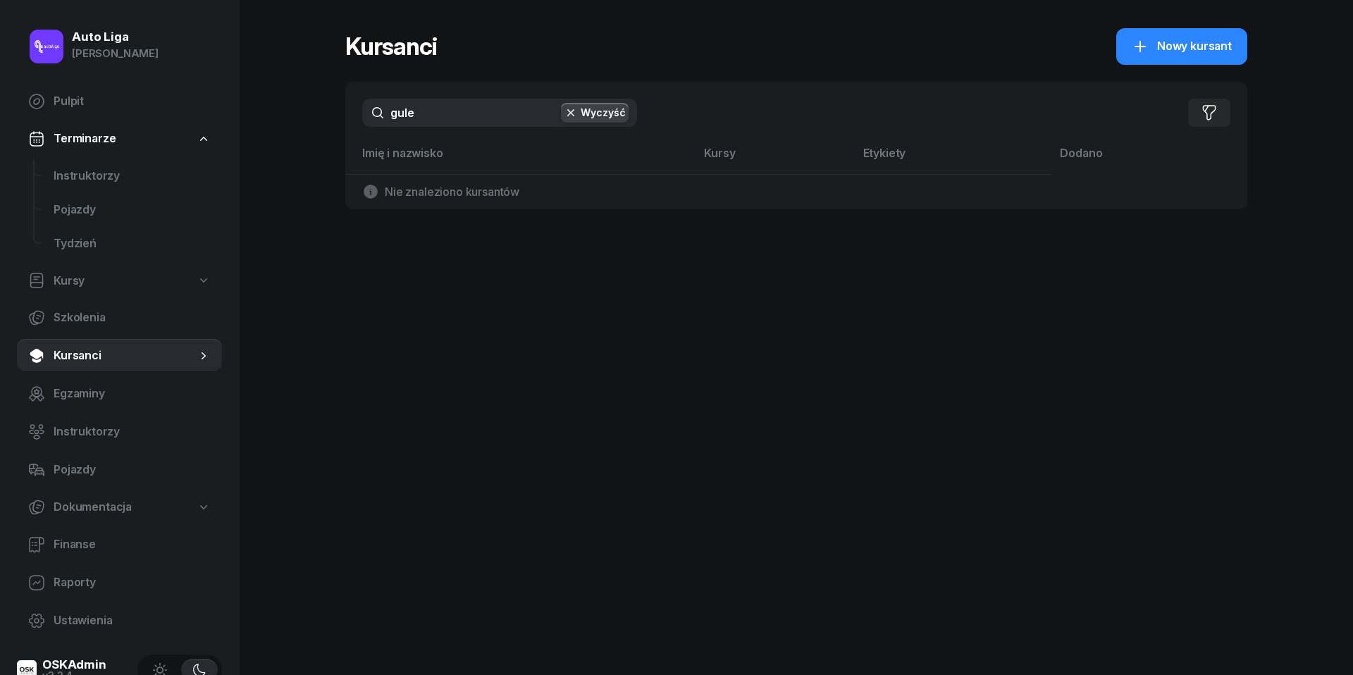
click at [436, 116] on input "gule" at bounding box center [499, 113] width 275 height 28
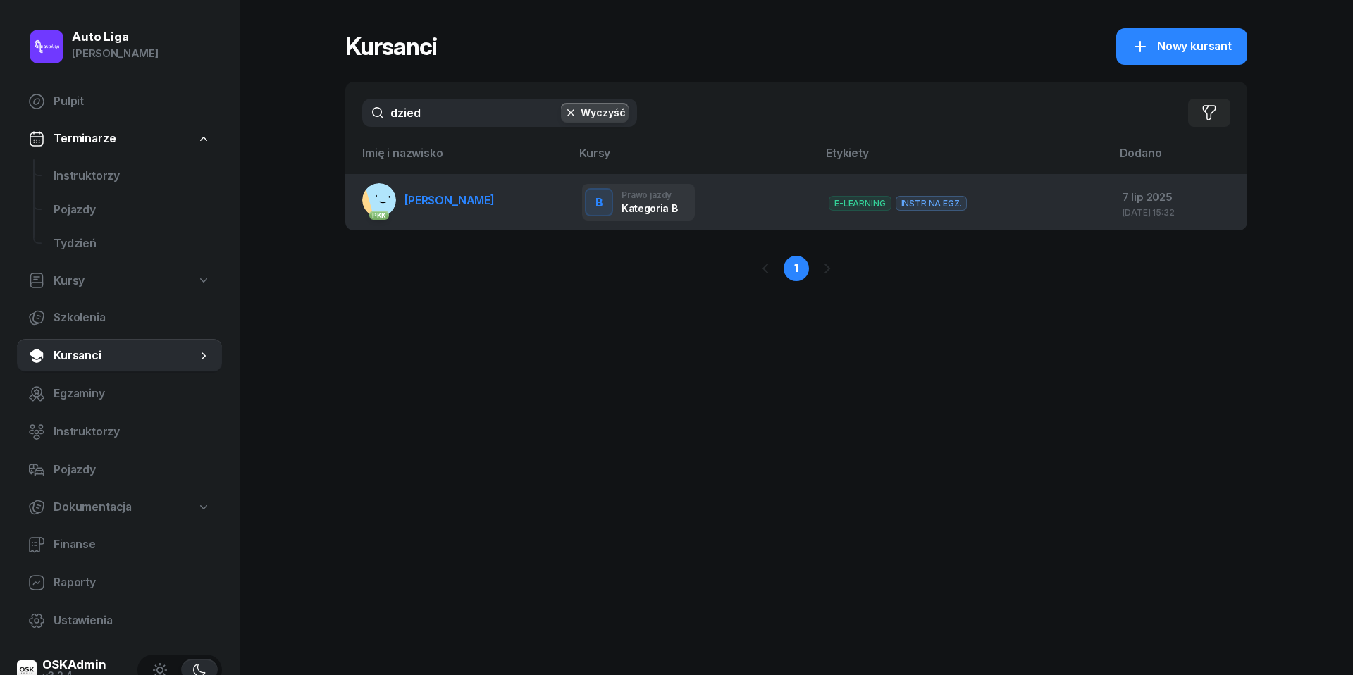
type input "dzied"
click at [429, 210] on link "PKK [PERSON_NAME]" at bounding box center [428, 200] width 133 height 34
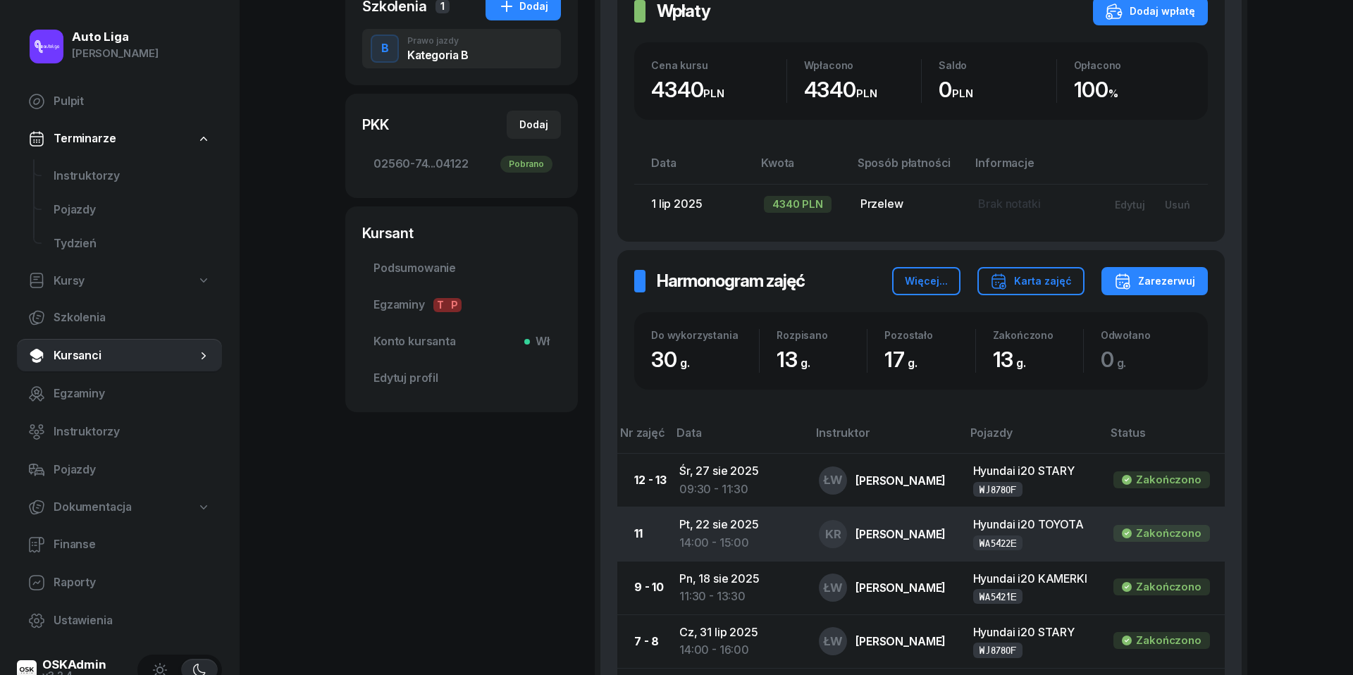
scroll to position [292, 0]
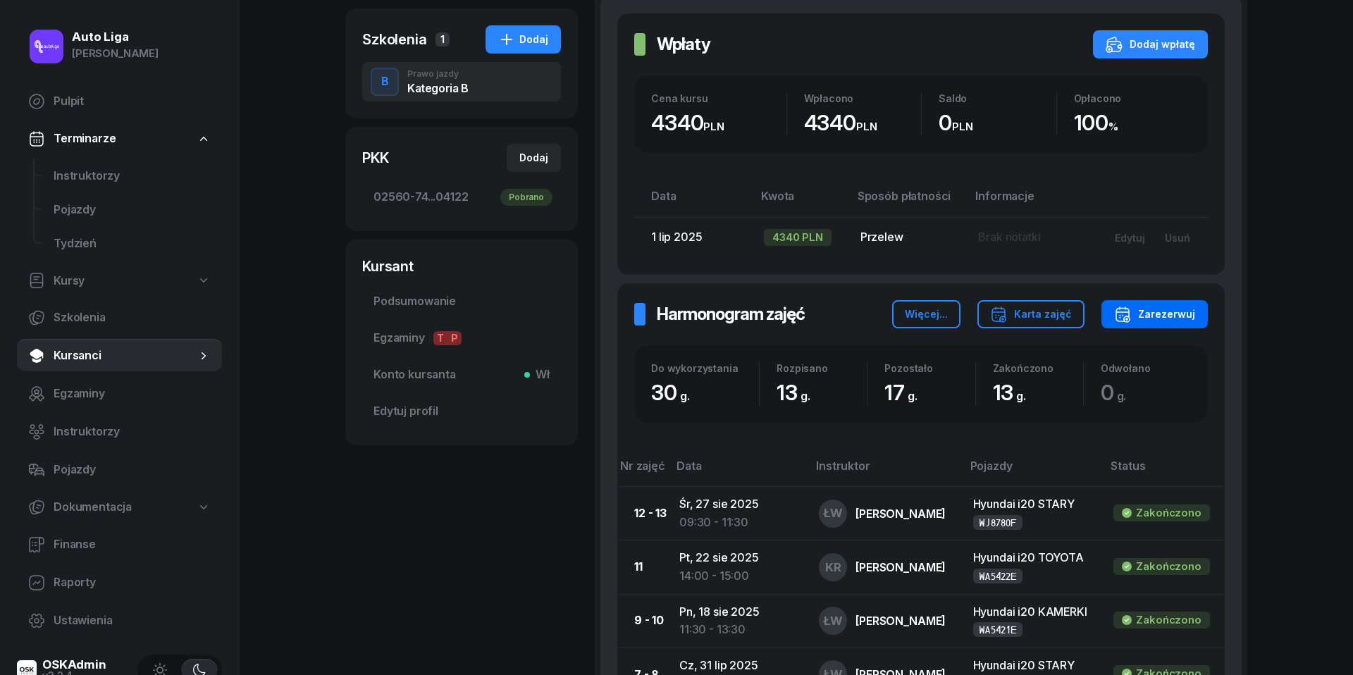
click at [1167, 308] on div "Zarezerwuj" at bounding box center [1154, 314] width 81 height 17
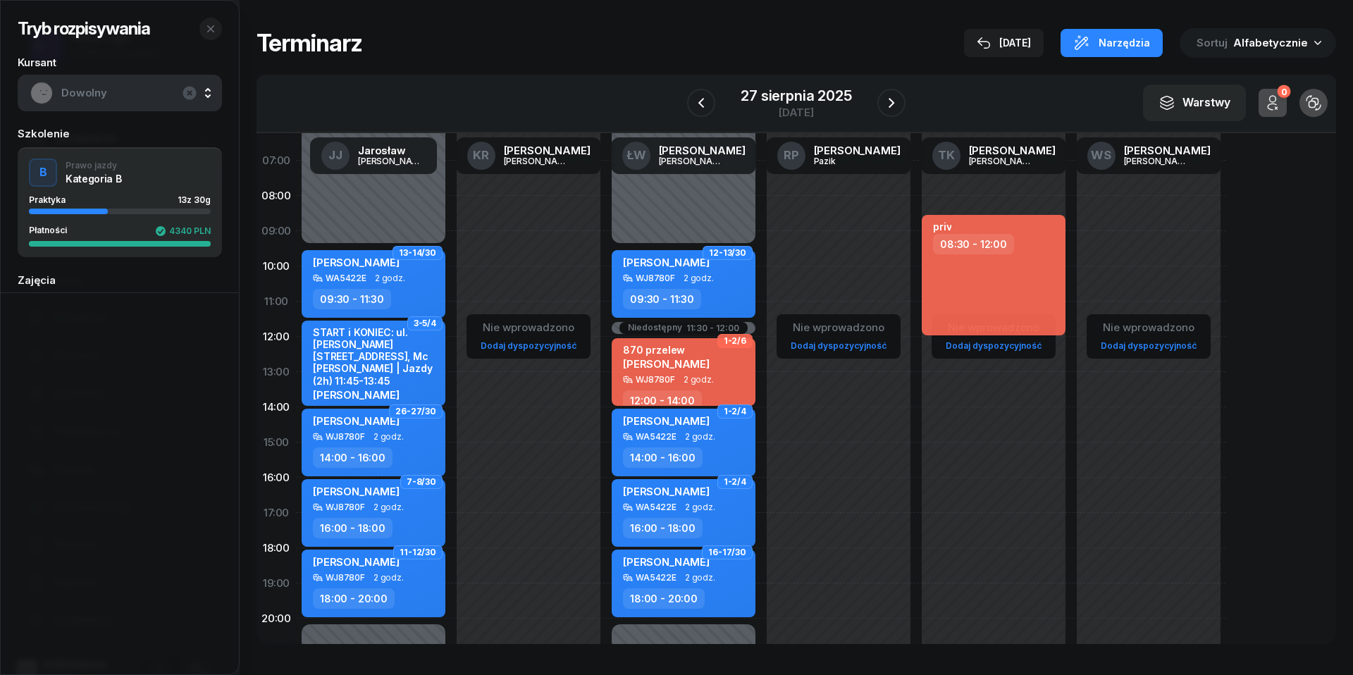
scroll to position [72, 0]
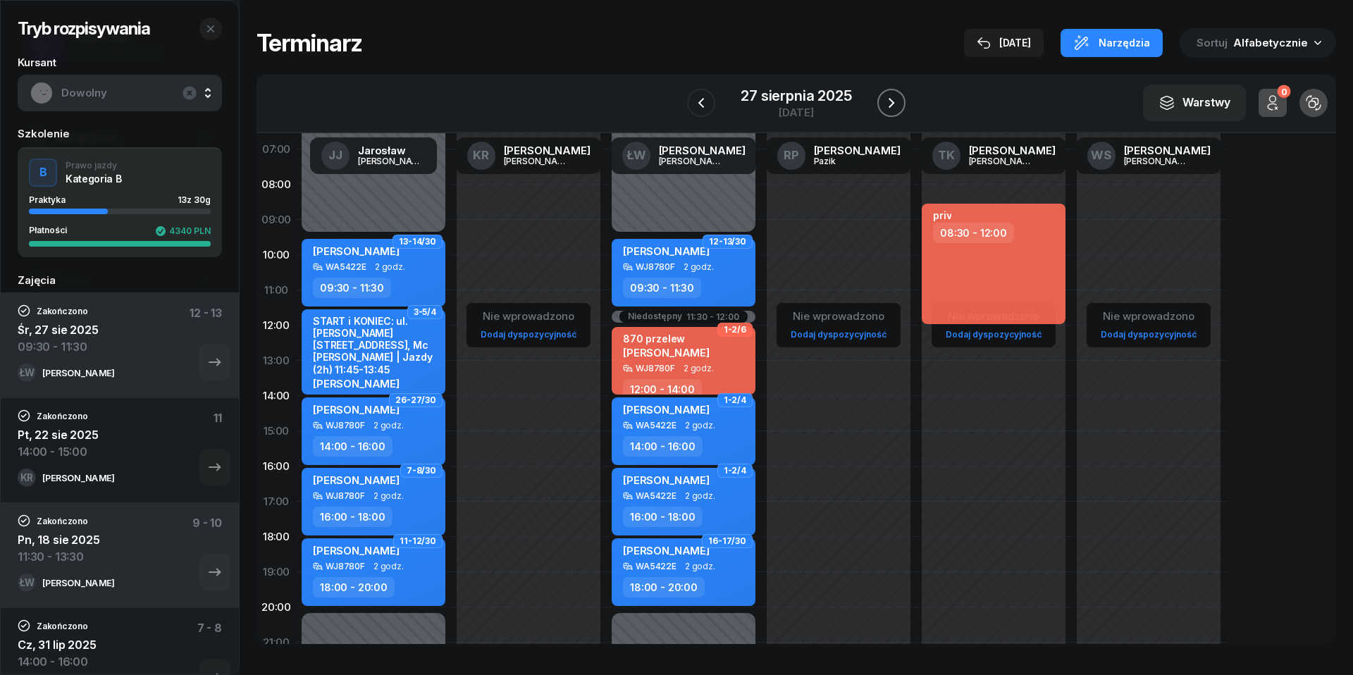
click at [892, 111] on button "button" at bounding box center [891, 103] width 28 height 28
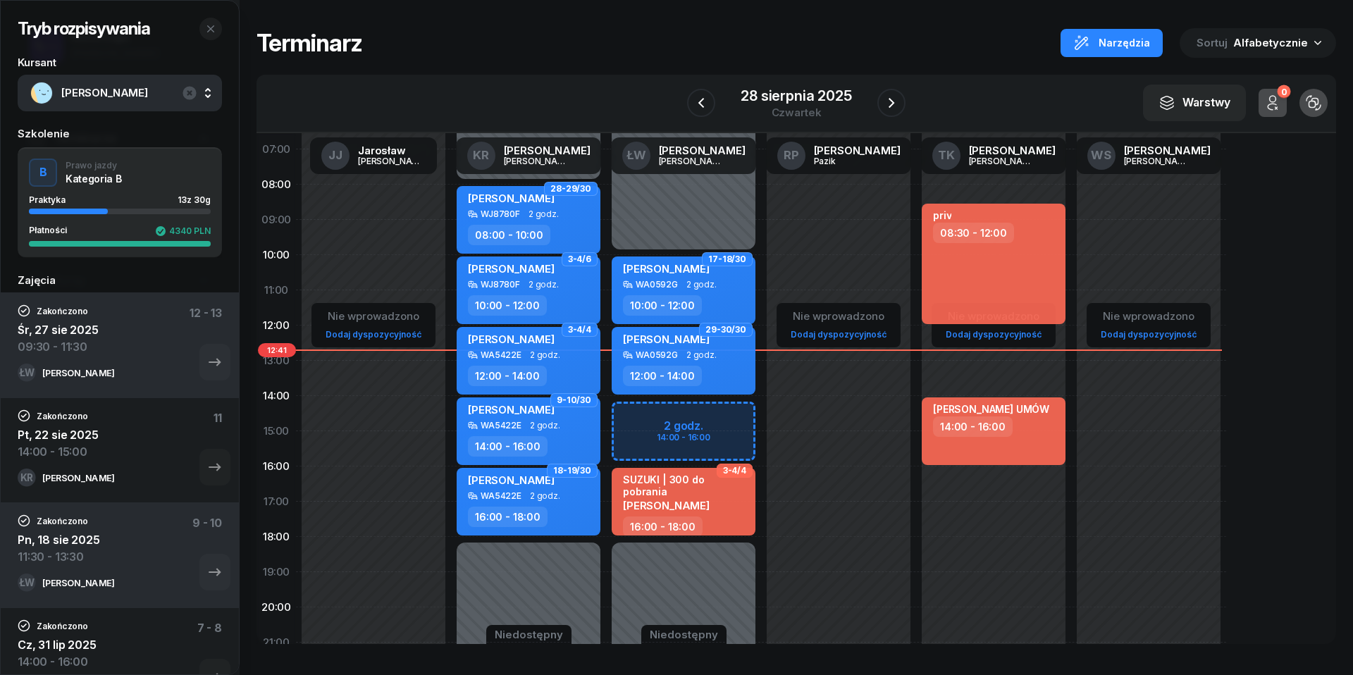
click at [761, 420] on div "Niedostępny 00:00 - 10:00 Niedostępny 18:00 - 23:59 2 godz. 14:00 - 16:00 17-18…" at bounding box center [838, 432] width 155 height 670
select select "14"
select select "16"
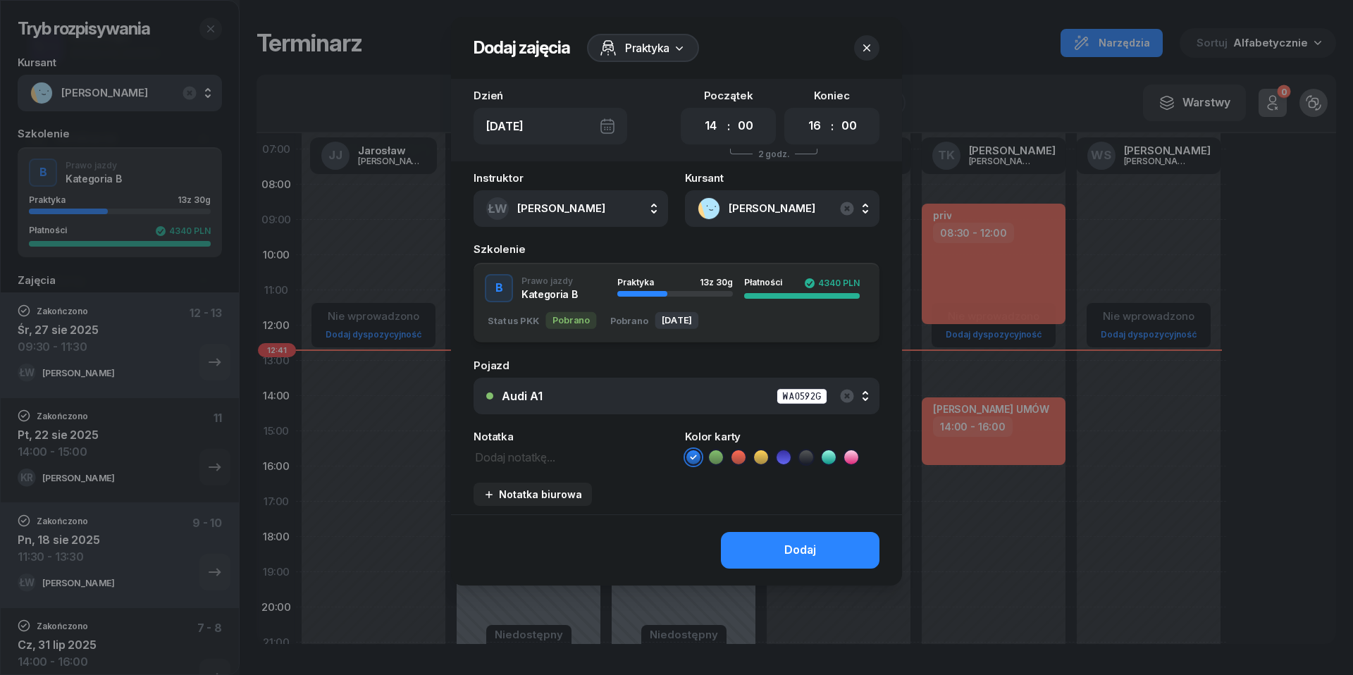
click at [694, 398] on div "Audi A1 WA0592G" at bounding box center [684, 397] width 365 height 18
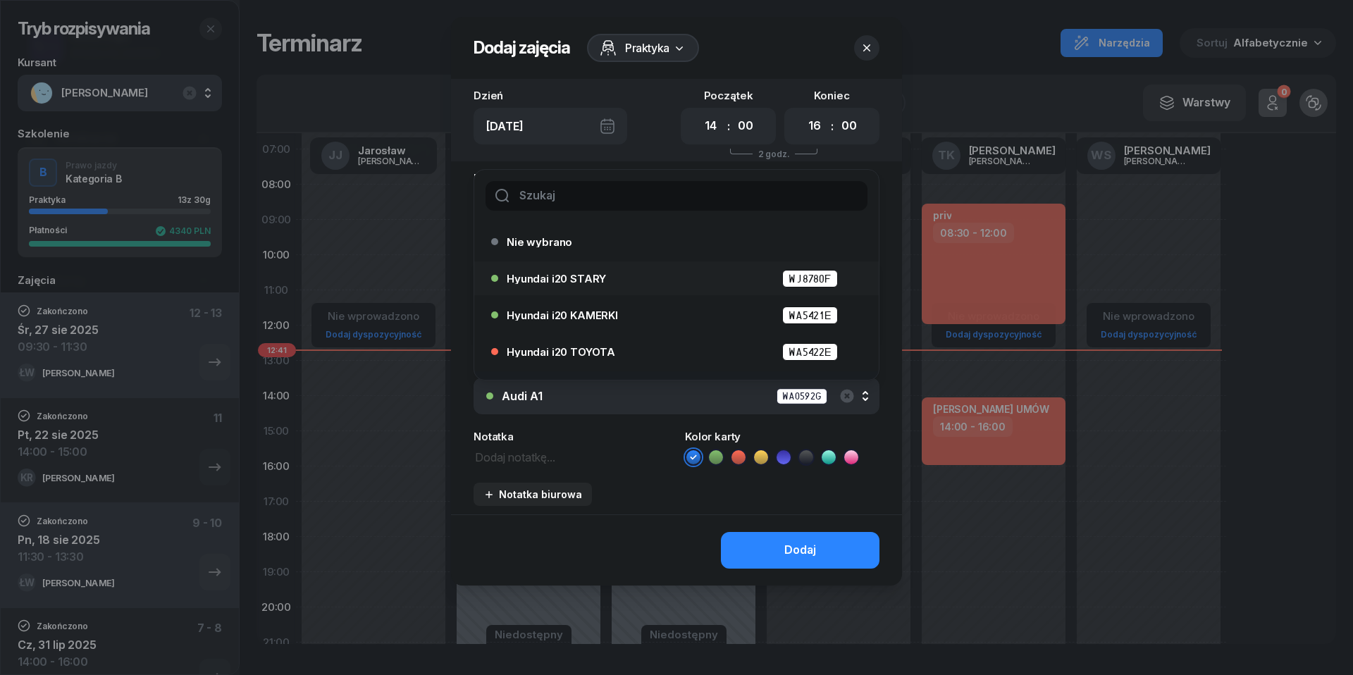
click at [585, 270] on div "Hyundai i20 STARY WJ8780F" at bounding box center [680, 279] width 347 height 18
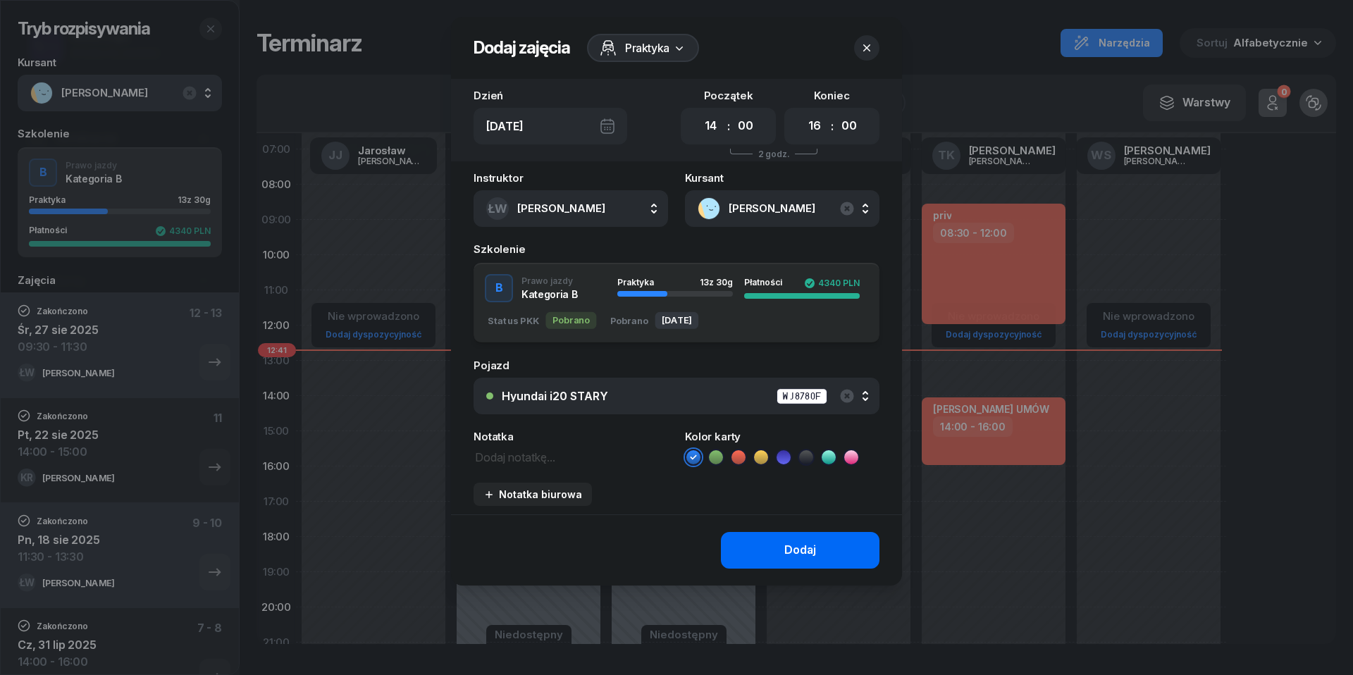
click at [815, 556] on button "Dodaj" at bounding box center [800, 550] width 159 height 37
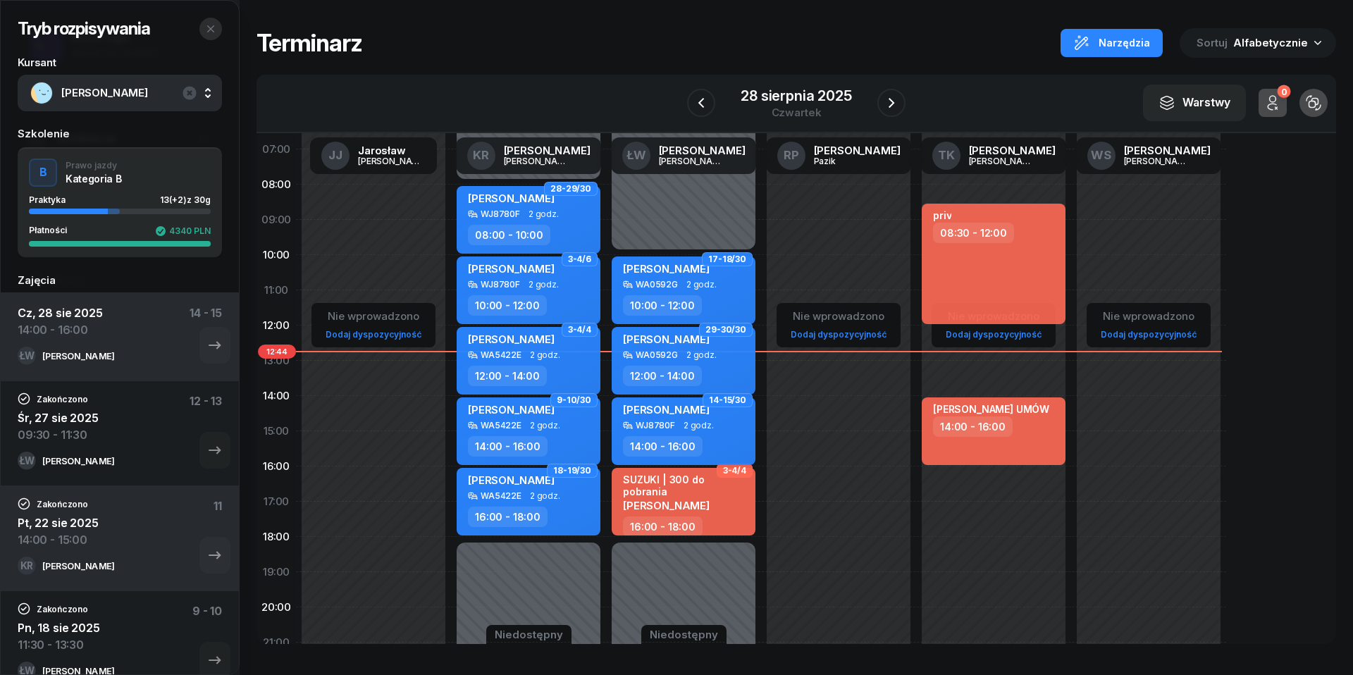
click at [209, 24] on icon "button" at bounding box center [210, 28] width 11 height 11
